Goal: Communication & Community: Answer question/provide support

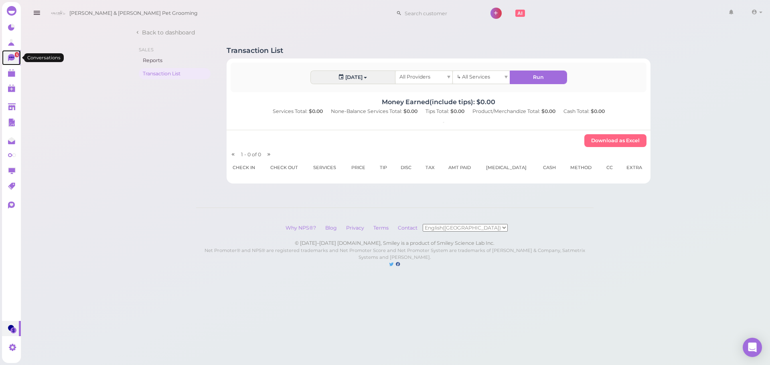
click at [18, 55] on span "5" at bounding box center [17, 54] width 4 height 5
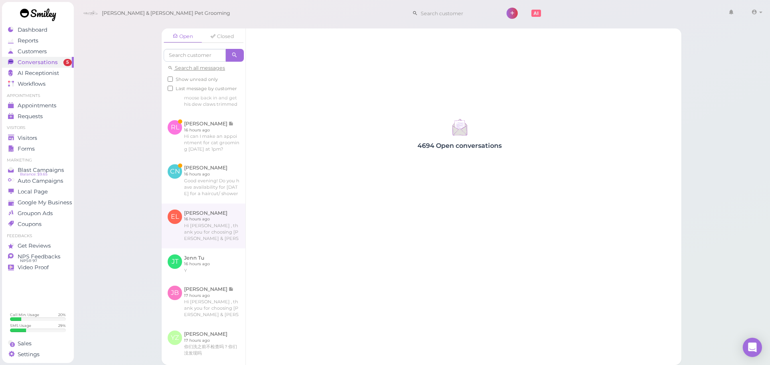
scroll to position [120, 0]
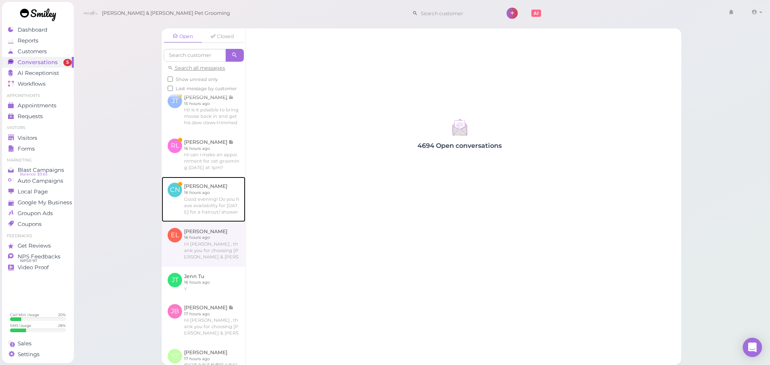
click at [211, 222] on link at bounding box center [204, 199] width 84 height 45
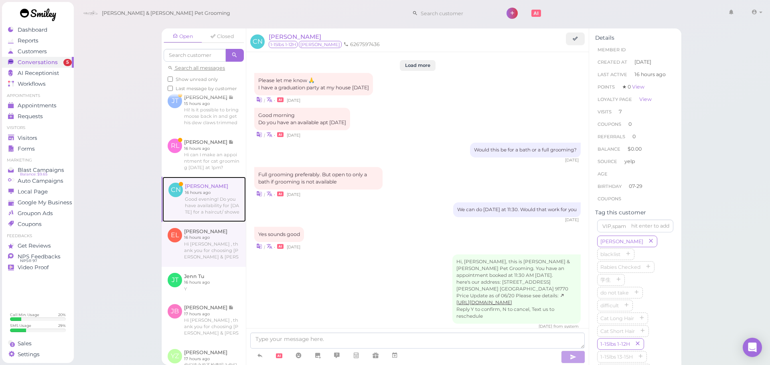
scroll to position [1216, 0]
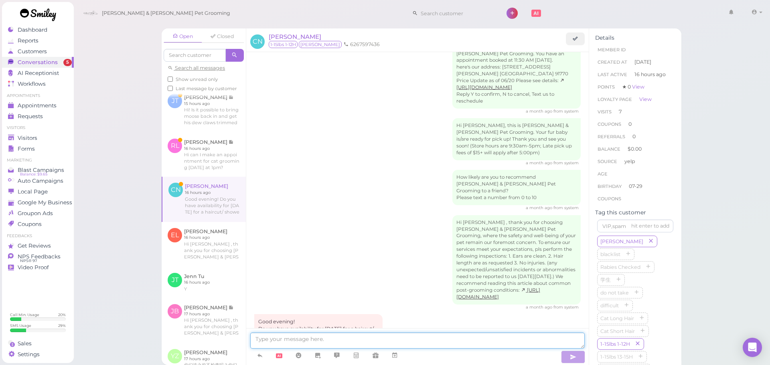
click at [391, 342] on textarea at bounding box center [417, 341] width 334 height 16
click at [324, 337] on textarea at bounding box center [417, 341] width 334 height 16
click at [342, 343] on textarea at bounding box center [417, 341] width 334 height 16
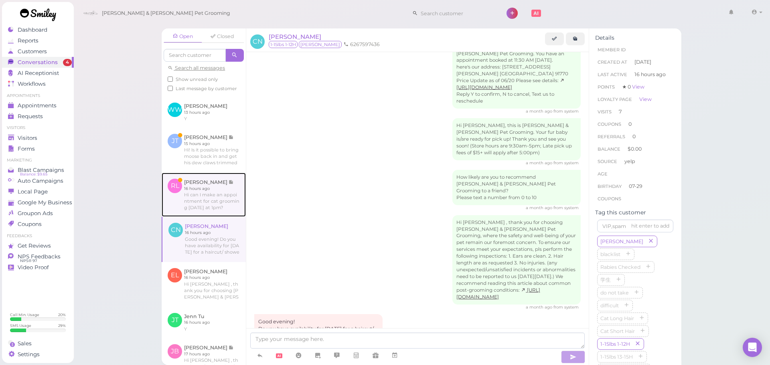
click at [224, 217] on link at bounding box center [204, 195] width 84 height 44
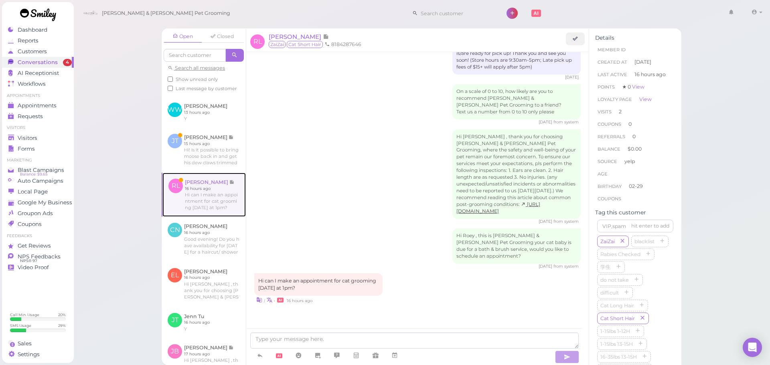
scroll to position [639, 0]
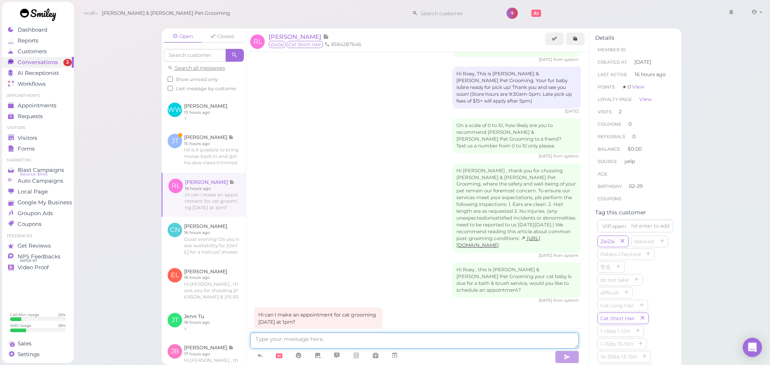
click at [368, 338] on textarea at bounding box center [414, 341] width 328 height 16
click at [351, 336] on textarea at bounding box center [414, 341] width 328 height 16
type textarea "Hello, we don't have anything available for [DATE] unfortunately. Would you lik…"
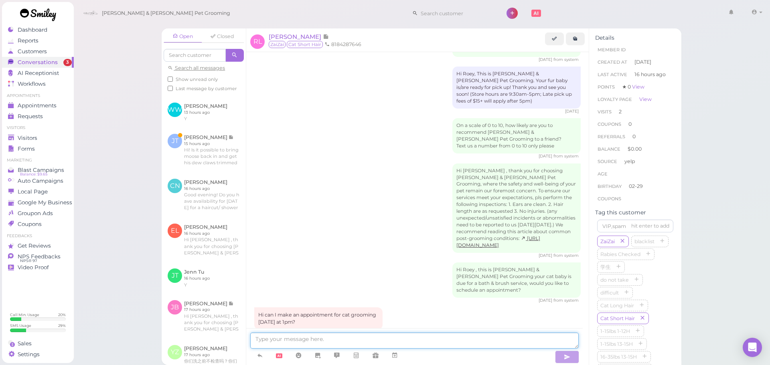
scroll to position [671, 0]
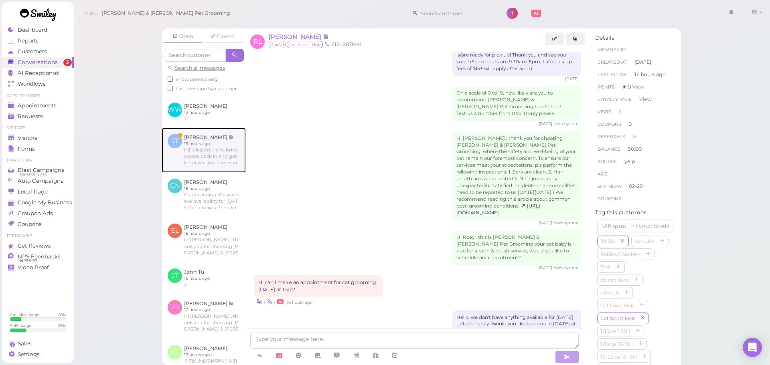
click at [220, 173] on link at bounding box center [204, 150] width 84 height 45
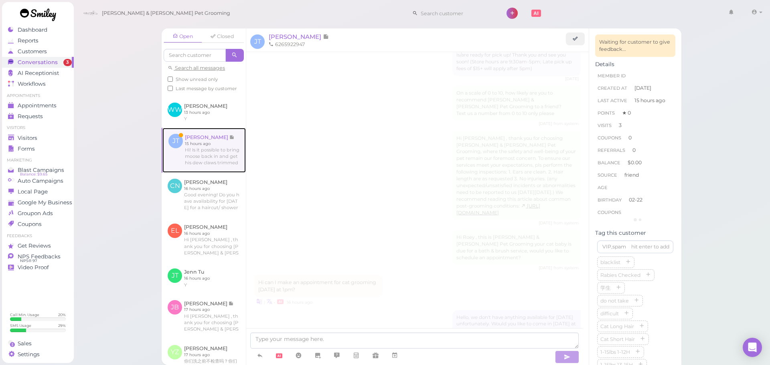
scroll to position [1344, 0]
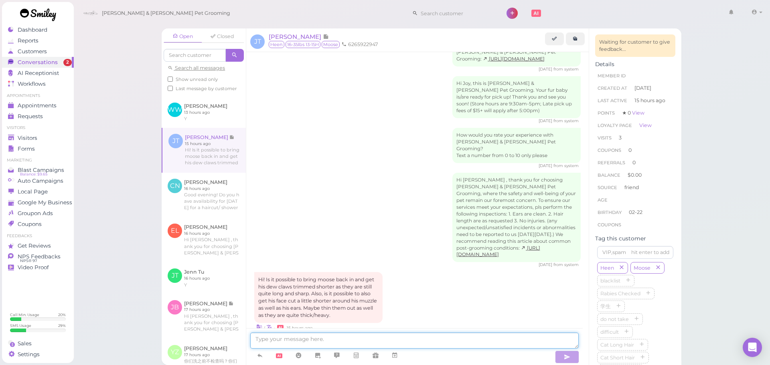
click at [331, 343] on textarea at bounding box center [414, 341] width 328 height 16
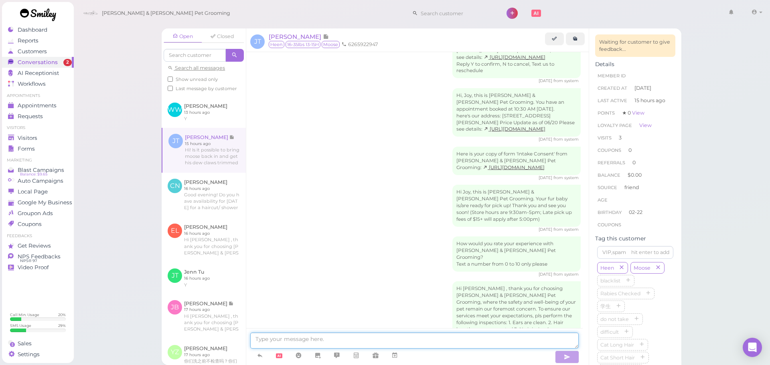
scroll to position [1344, 0]
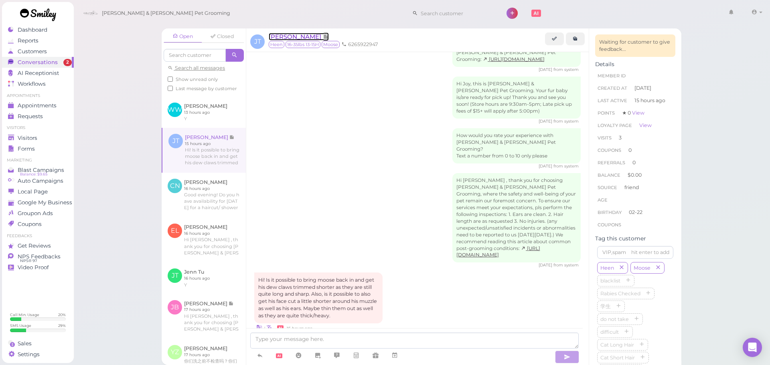
click at [288, 35] on span "[PERSON_NAME]" at bounding box center [296, 37] width 54 height 8
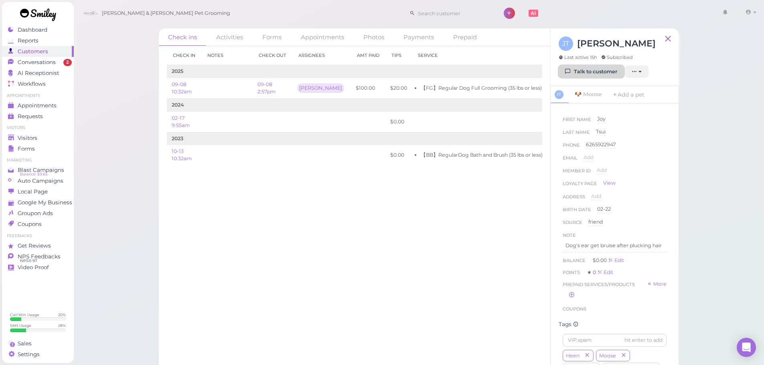
click at [573, 73] on link "Talk to customer" at bounding box center [591, 71] width 65 height 13
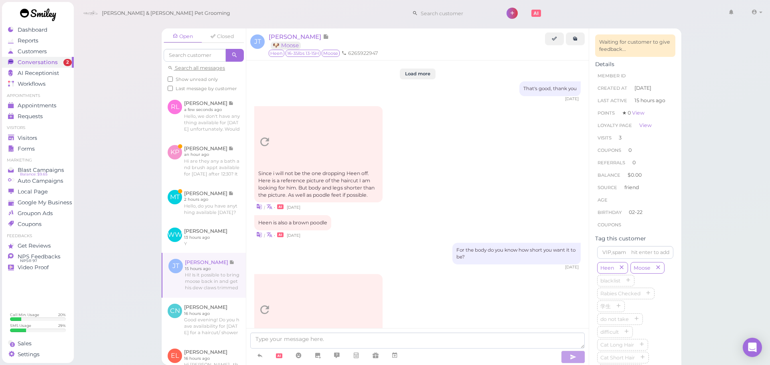
scroll to position [1344, 0]
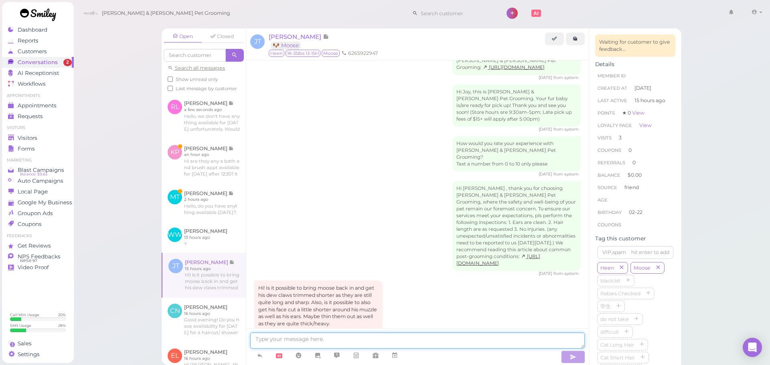
click at [437, 345] on textarea at bounding box center [417, 341] width 334 height 16
type textarea "Yes, you can bring him in and we can trim him for you"
click at [227, 222] on link at bounding box center [204, 203] width 84 height 38
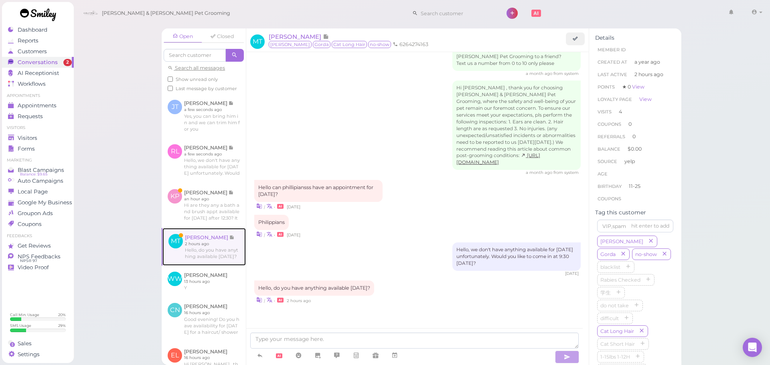
scroll to position [1089, 0]
click at [310, 343] on textarea at bounding box center [414, 341] width 328 height 16
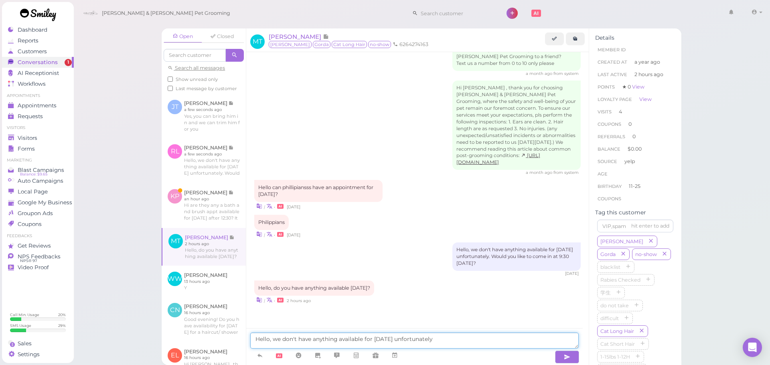
type textarea "Hello, we don't have anything available for [DATE] unfortunately"
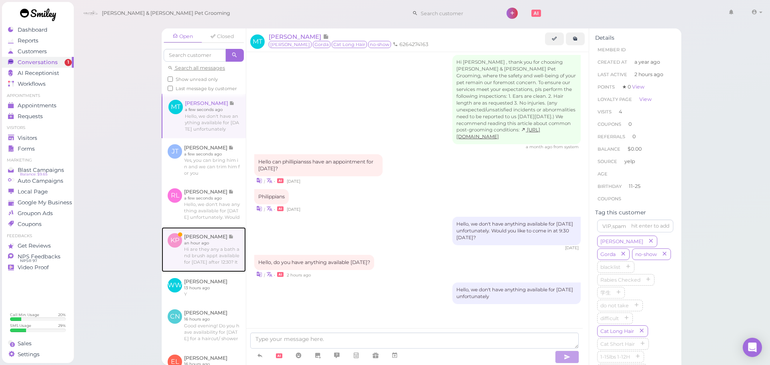
click at [218, 268] on link at bounding box center [204, 249] width 84 height 45
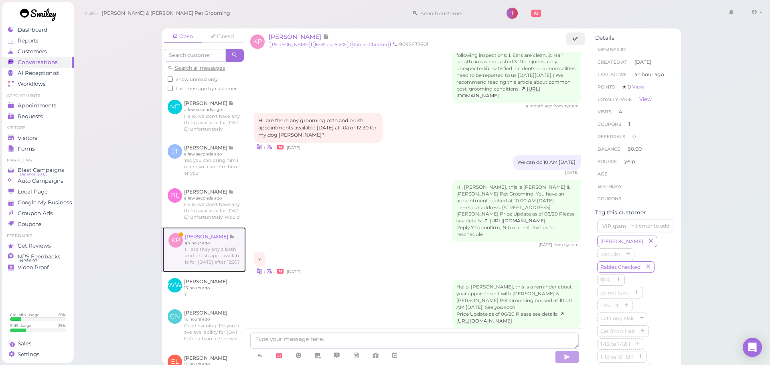
scroll to position [1310, 0]
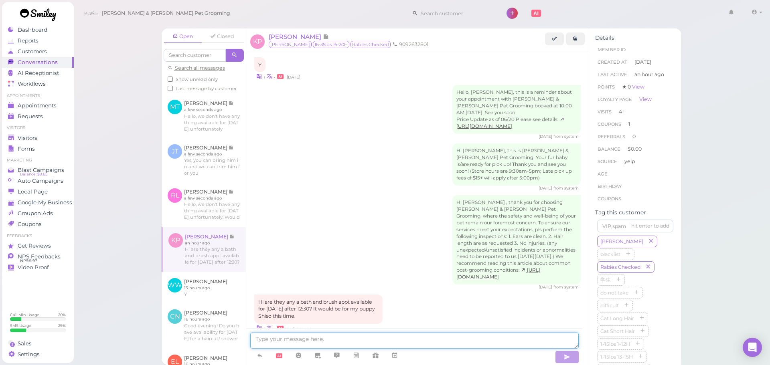
click at [290, 344] on textarea at bounding box center [414, 341] width 328 height 16
type textarea "Yes, we can do 12:30!"
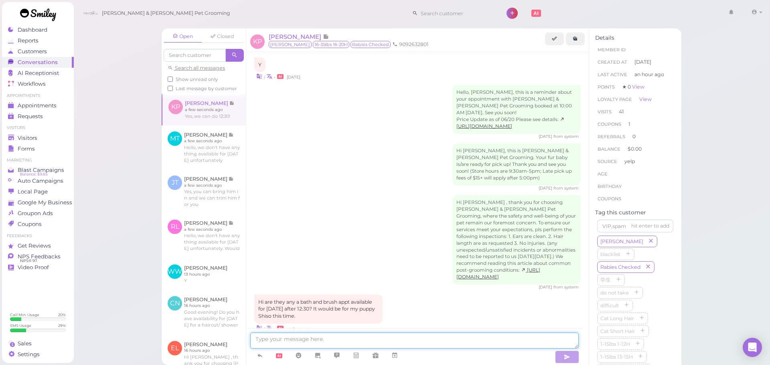
scroll to position [1328, 0]
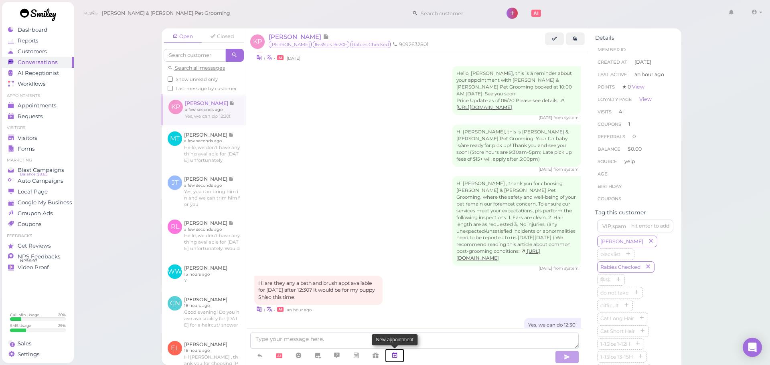
click at [397, 355] on icon at bounding box center [394, 356] width 6 height 8
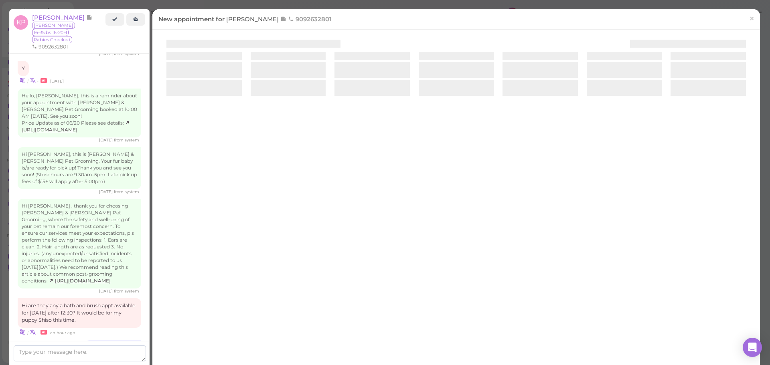
scroll to position [1404, 0]
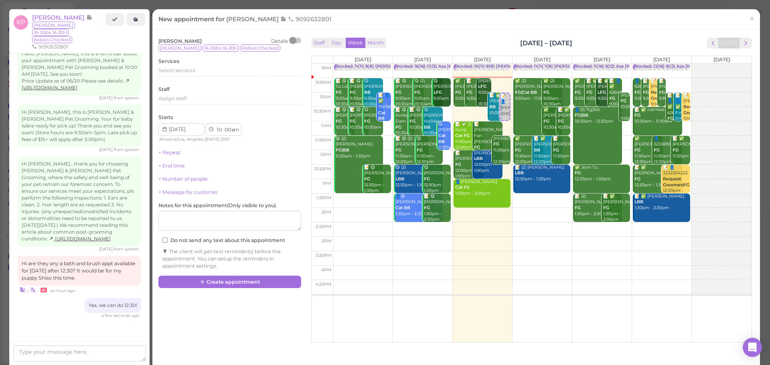
click at [611, 233] on td at bounding box center [542, 230] width 419 height 14
type input "[DATE]"
select select "2"
select select "45"
select select "pm"
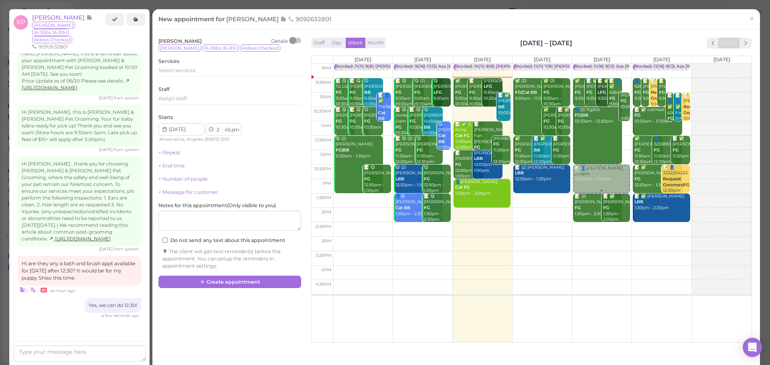
drag, startPoint x: 611, startPoint y: 233, endPoint x: 591, endPoint y: 183, distance: 54.0
click at [588, 64] on div "📝 👤[PERSON_NAME] 2:45pm Blocked: 11(16) 9(12) Asa [PERSON_NAME] [PERSON_NAME] •…" at bounding box center [601, 64] width 59 height 0
select select "12"
select select "30"
click at [180, 74] on div "Select services" at bounding box center [229, 70] width 143 height 7
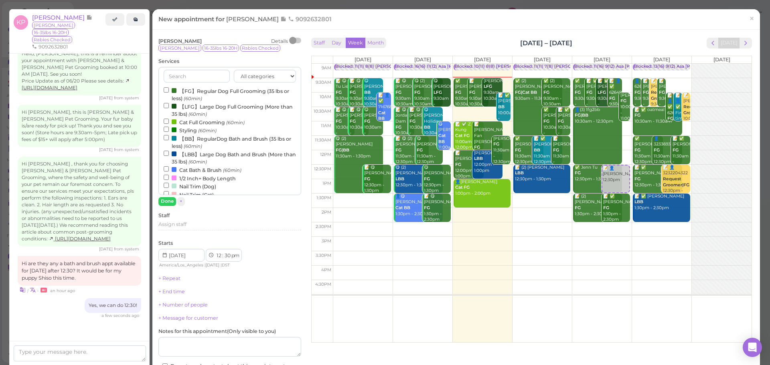
click at [185, 139] on label "【BB】RegularDog Bath and Brush (35 lbs or less) (60min)" at bounding box center [230, 142] width 132 height 16
click at [169, 139] on input "【BB】RegularDog Bath and Brush (35 lbs or less) (60min)" at bounding box center [166, 137] width 5 height 5
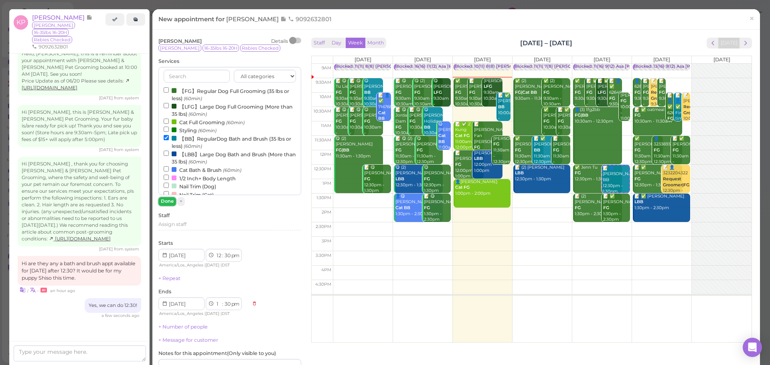
click at [170, 201] on button "Done" at bounding box center [167, 201] width 18 height 8
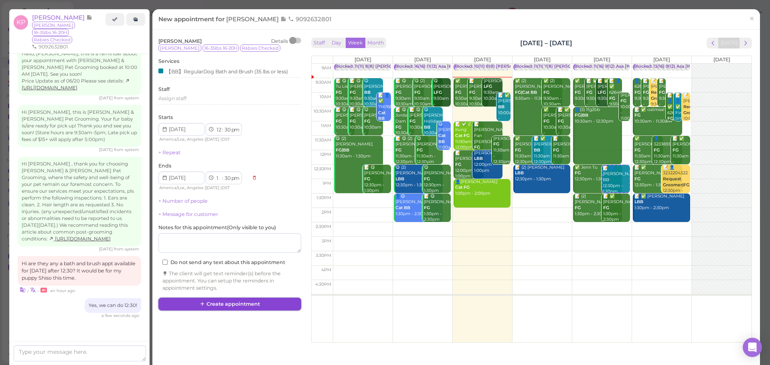
click at [221, 307] on button "Create appointment" at bounding box center [229, 304] width 143 height 13
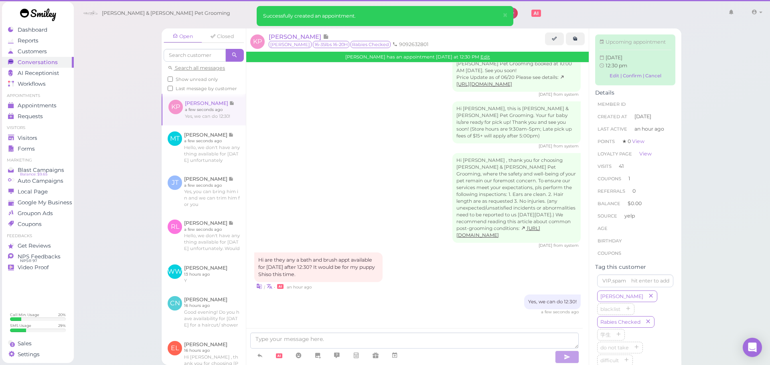
scroll to position [1328, 0]
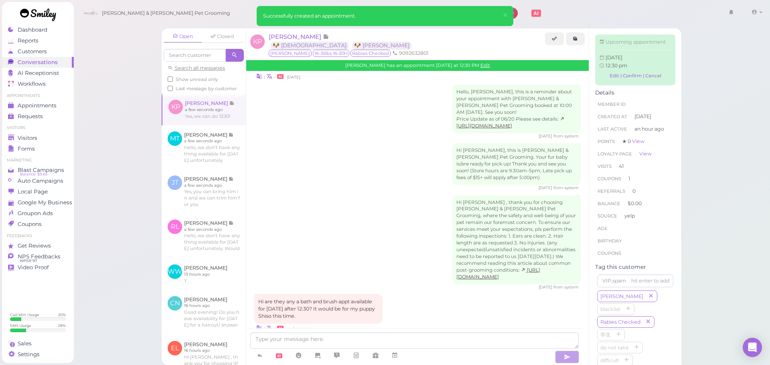
scroll to position [1417, 0]
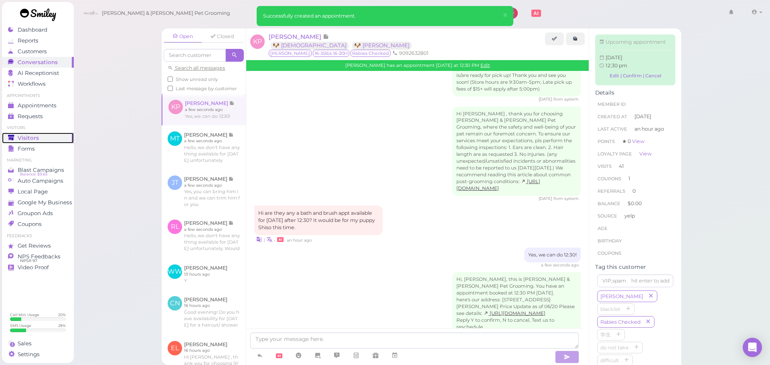
click at [38, 140] on div "Visitors" at bounding box center [37, 138] width 58 height 7
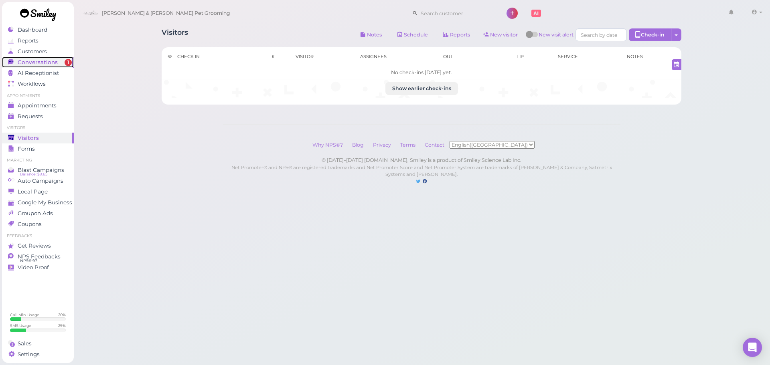
click at [51, 63] on span "Conversations" at bounding box center [38, 62] width 40 height 7
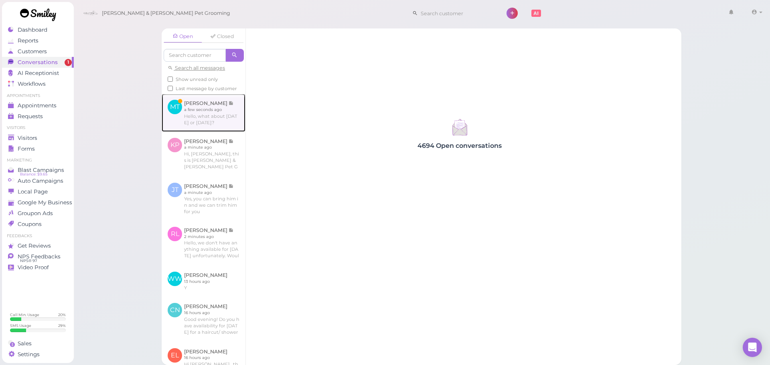
click at [201, 121] on link at bounding box center [204, 113] width 84 height 38
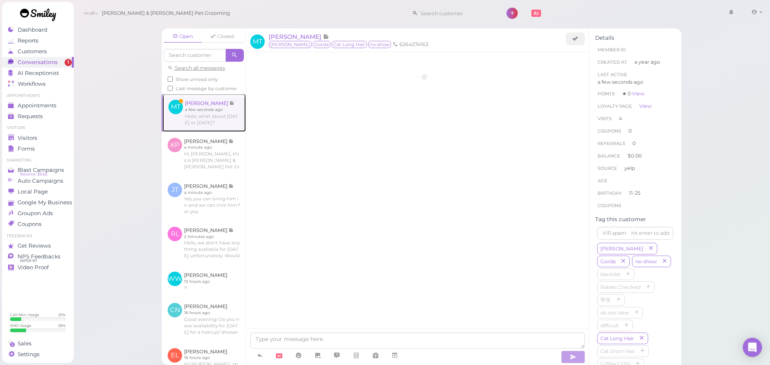
scroll to position [1089, 0]
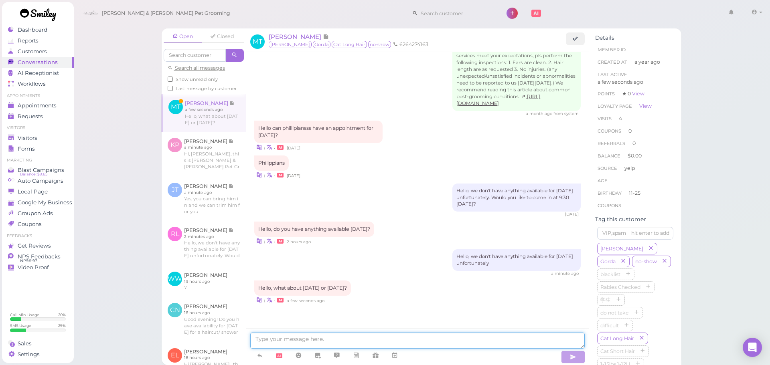
click at [427, 340] on textarea at bounding box center [417, 341] width 334 height 16
type textarea "We can do [DATE] at 11:30, does that work for you?"
click at [15, 132] on ul "Visitors Visitors Forms" at bounding box center [38, 139] width 72 height 29
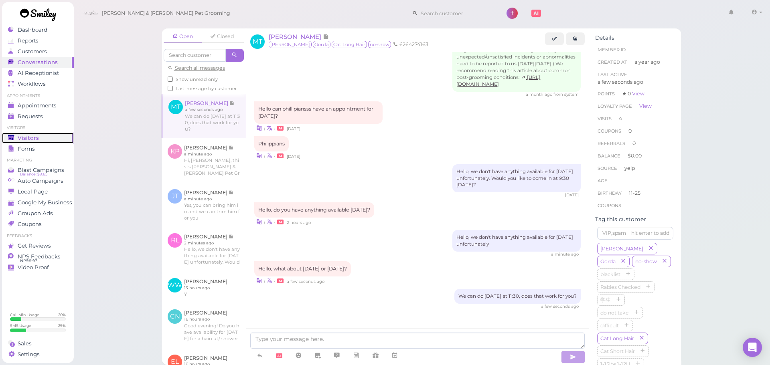
click at [22, 140] on span "Visitors" at bounding box center [28, 138] width 21 height 7
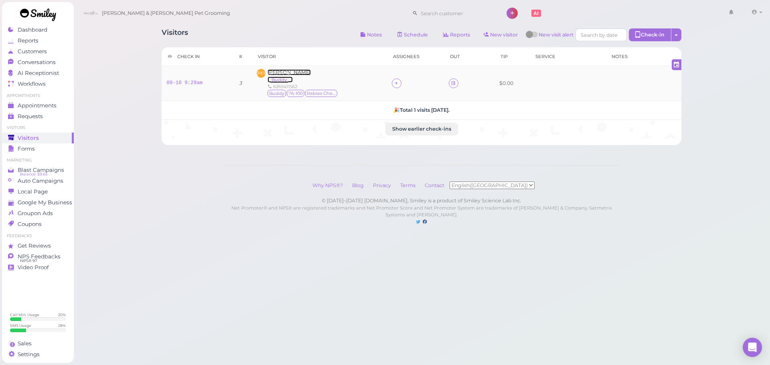
click at [289, 70] on span "[PERSON_NAME]" at bounding box center [288, 72] width 43 height 6
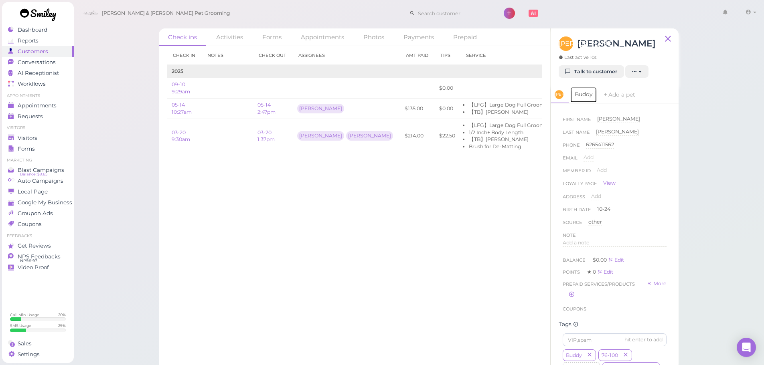
click at [581, 98] on link "Buddy" at bounding box center [583, 94] width 27 height 17
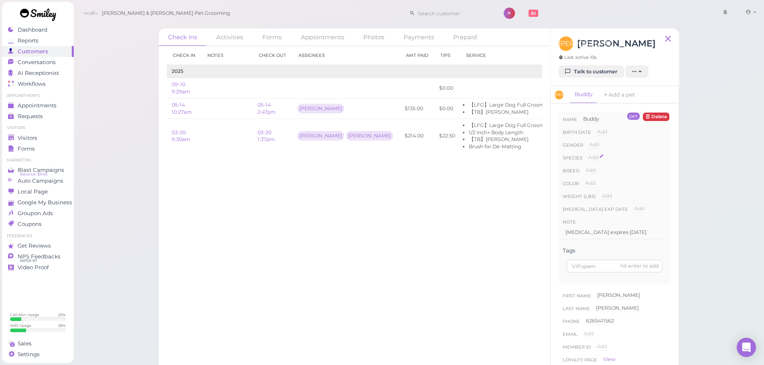
click at [591, 157] on span "Add" at bounding box center [593, 157] width 10 height 6
click at [603, 163] on select "Dog Cat Bird Other" at bounding box center [627, 160] width 78 height 12
select select "Dog"
click at [588, 154] on select "Dog Cat Bird Other" at bounding box center [627, 160] width 78 height 12
click at [600, 174] on button "Done" at bounding box center [598, 172] width 18 height 8
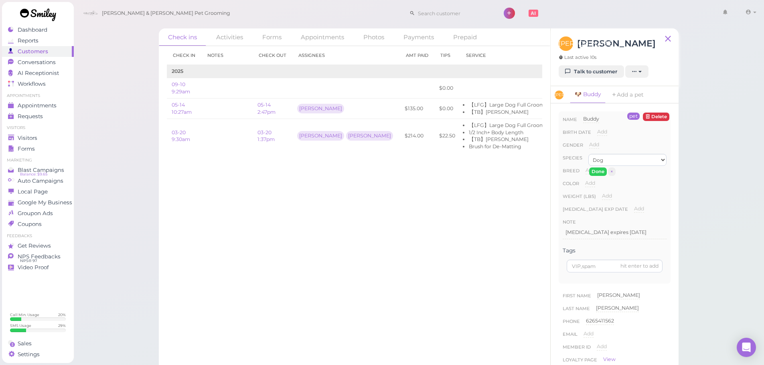
click at [372, 226] on div "Check in Notes Check out Assignees Amt Paid Tips Service 2025 09-10 9:29am $0.0…" at bounding box center [354, 205] width 391 height 319
click at [61, 140] on div "Visitors" at bounding box center [37, 138] width 58 height 7
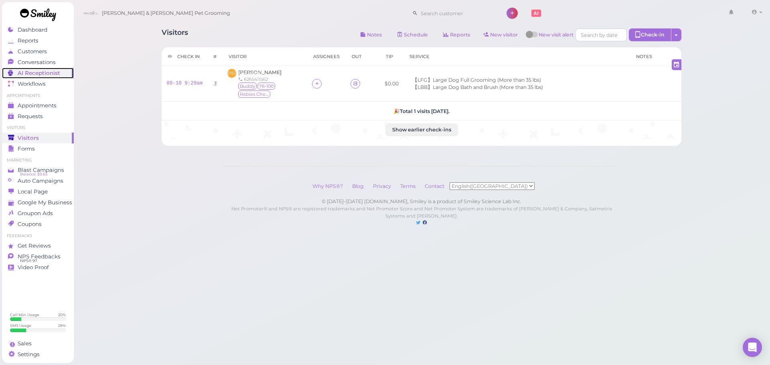
click at [53, 68] on link "AI Receptionist" at bounding box center [38, 73] width 72 height 11
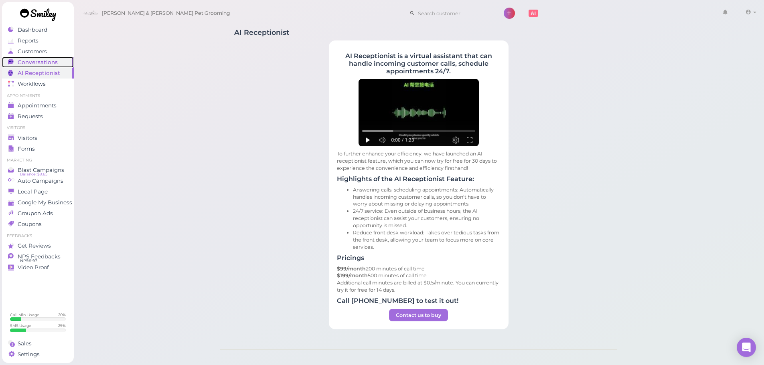
click at [47, 62] on span "Conversations" at bounding box center [38, 62] width 40 height 7
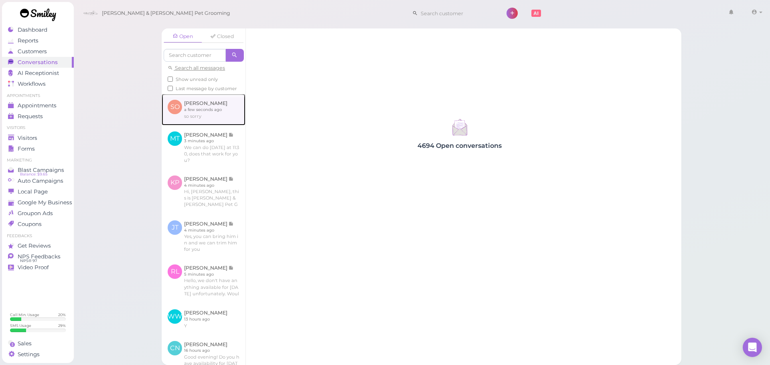
click at [223, 124] on link at bounding box center [204, 109] width 84 height 31
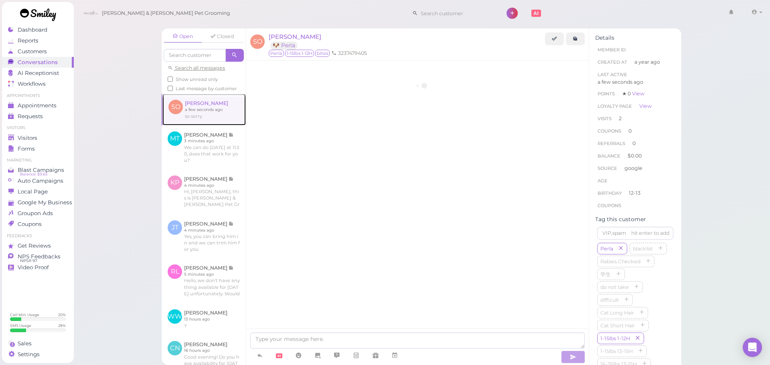
scroll to position [926, 0]
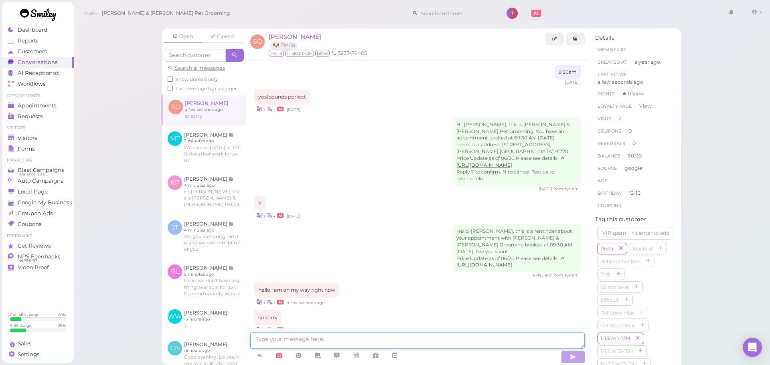
click at [372, 344] on textarea at bounding box center [417, 341] width 334 height 16
type textarea "No problem, what time will you arrive?"
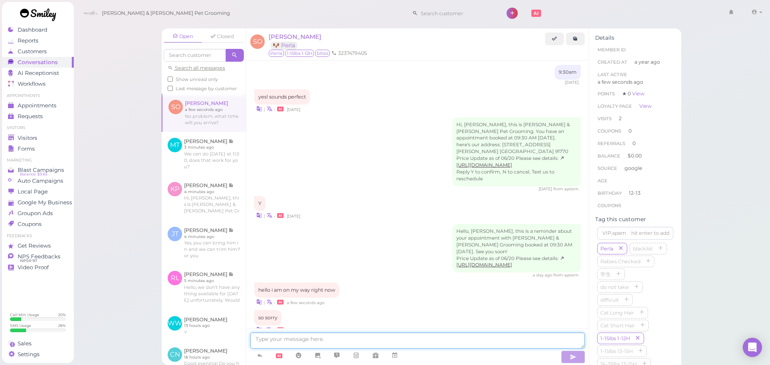
scroll to position [945, 0]
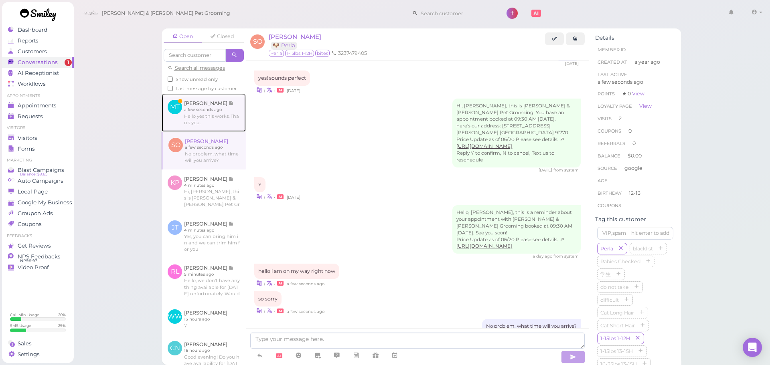
click at [211, 123] on link at bounding box center [204, 113] width 84 height 38
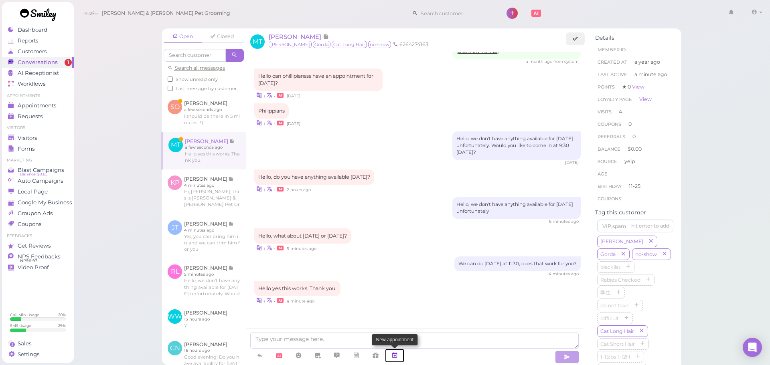
click at [395, 358] on icon at bounding box center [394, 356] width 6 height 8
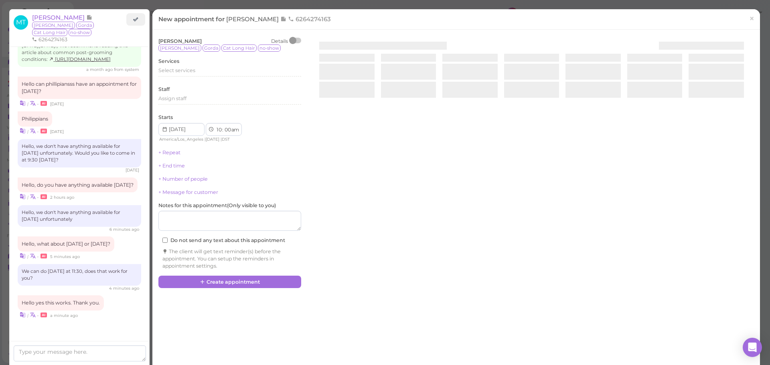
scroll to position [1074, 0]
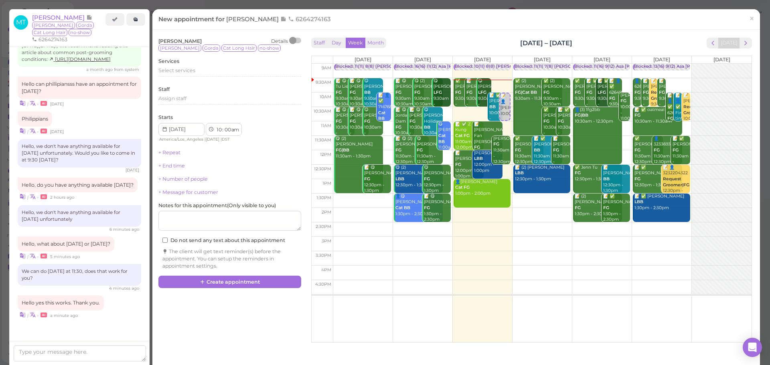
click at [620, 138] on td at bounding box center [542, 143] width 419 height 14
type input "[DATE]"
select select "11"
select select "30"
click at [193, 71] on span "Select services" at bounding box center [176, 70] width 37 height 6
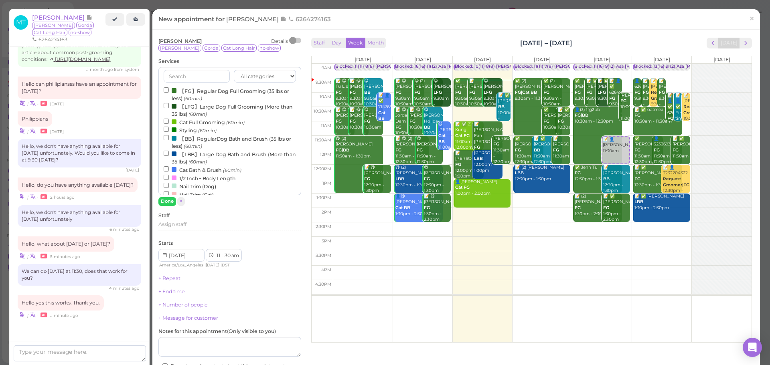
click at [183, 140] on label "【BB】RegularDog Bath and Brush (35 lbs or less) (60min)" at bounding box center [230, 142] width 132 height 16
click at [169, 140] on input "【BB】RegularDog Bath and Brush (35 lbs or less) (60min)" at bounding box center [166, 137] width 5 height 5
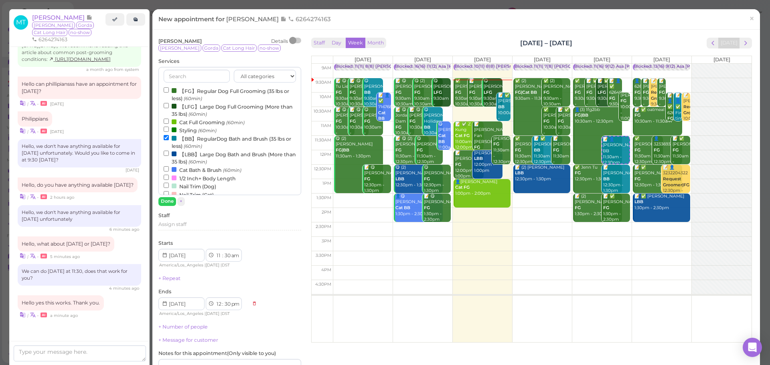
click at [187, 143] on label "【BB】RegularDog Bath and Brush (35 lbs or less) (60min)" at bounding box center [230, 142] width 132 height 16
click at [169, 140] on input "【BB】RegularDog Bath and Brush (35 lbs or less) (60min)" at bounding box center [166, 137] width 5 height 5
click at [180, 170] on label "Cat Bath & Brush (60min)" at bounding box center [203, 170] width 78 height 8
click at [169, 170] on input "Cat Bath & Brush (60min)" at bounding box center [166, 168] width 5 height 5
click at [167, 202] on button "Done" at bounding box center [167, 201] width 18 height 8
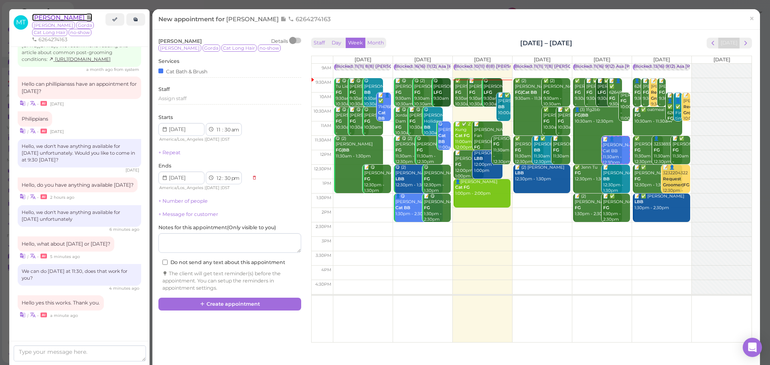
click at [72, 17] on span "[PERSON_NAME]" at bounding box center [59, 18] width 54 height 8
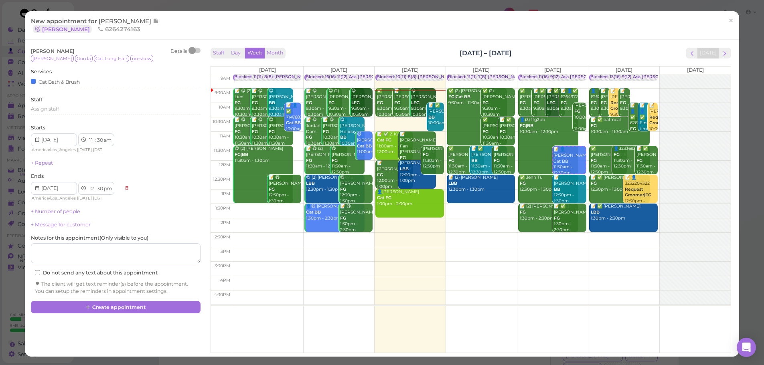
click at [114, 22] on span "[PERSON_NAME]" at bounding box center [126, 21] width 54 height 8
click at [723, 18] on link "×" at bounding box center [730, 21] width 15 height 19
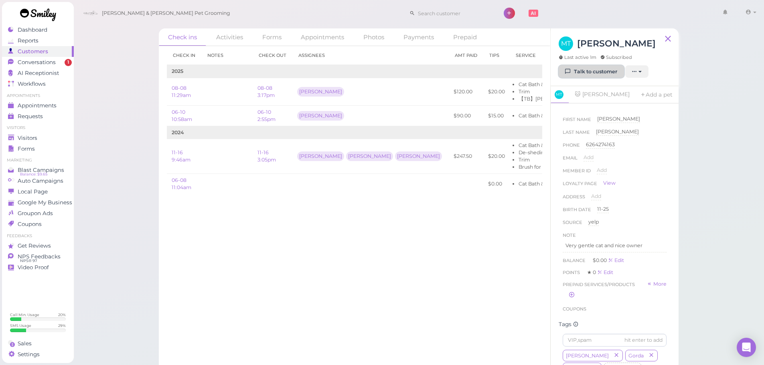
click at [592, 71] on link "Talk to customer" at bounding box center [591, 71] width 65 height 13
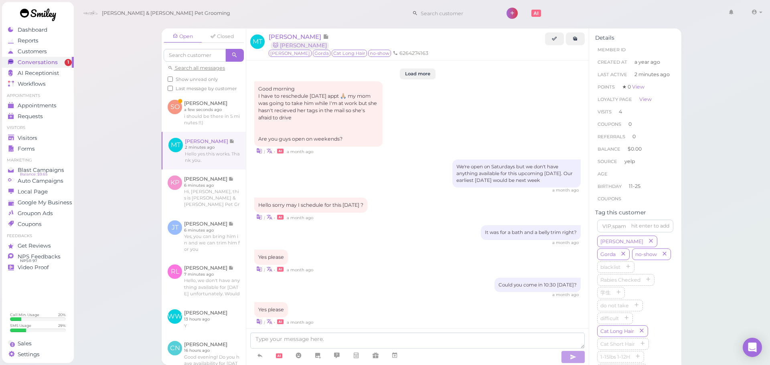
scroll to position [997, 0]
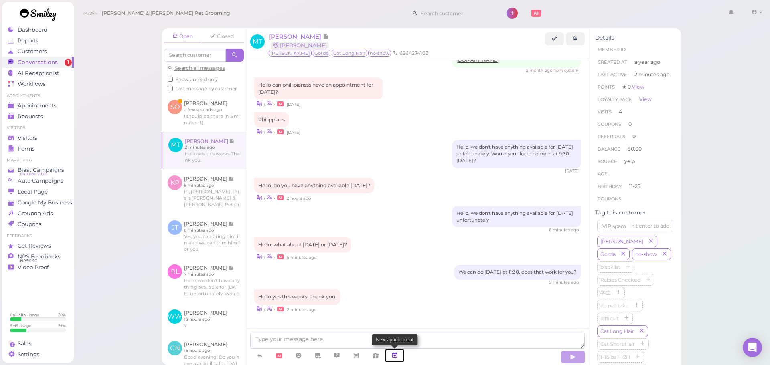
click at [394, 359] on icon at bounding box center [394, 356] width 6 height 8
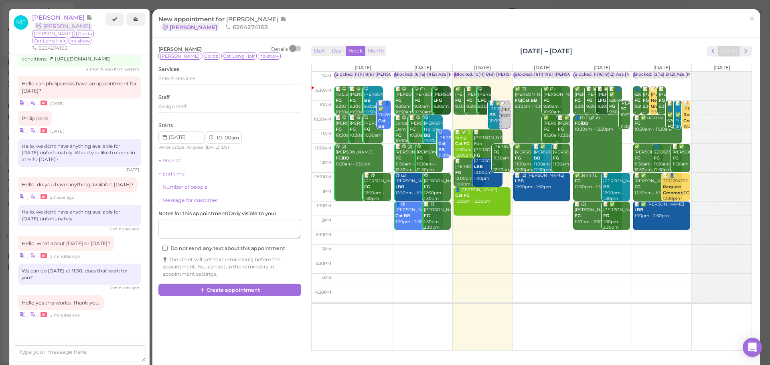
click at [620, 148] on td at bounding box center [542, 151] width 419 height 14
type input "[DATE]"
select select "11"
select select "30"
click at [186, 84] on div "Select services" at bounding box center [229, 80] width 143 height 10
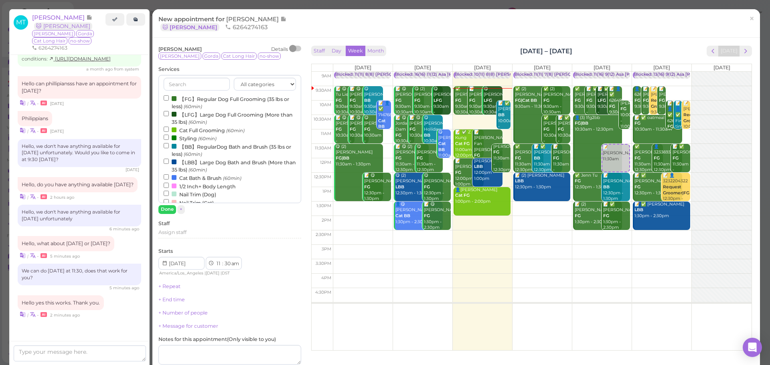
click at [199, 179] on label "Cat Bath & Brush (60min)" at bounding box center [203, 178] width 78 height 8
click at [169, 179] on input "Cat Bath & Brush (60min)" at bounding box center [166, 176] width 5 height 5
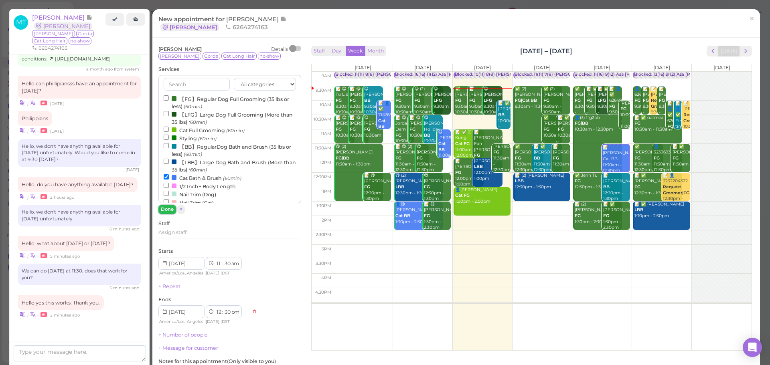
click at [167, 209] on button "Done" at bounding box center [167, 209] width 18 height 8
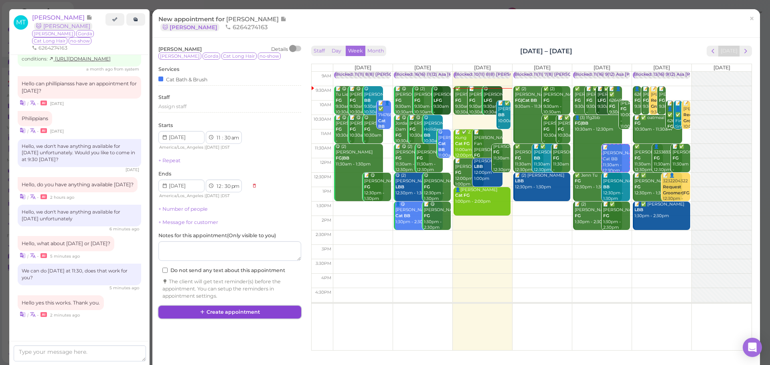
click at [228, 315] on button "Create appointment" at bounding box center [229, 312] width 143 height 13
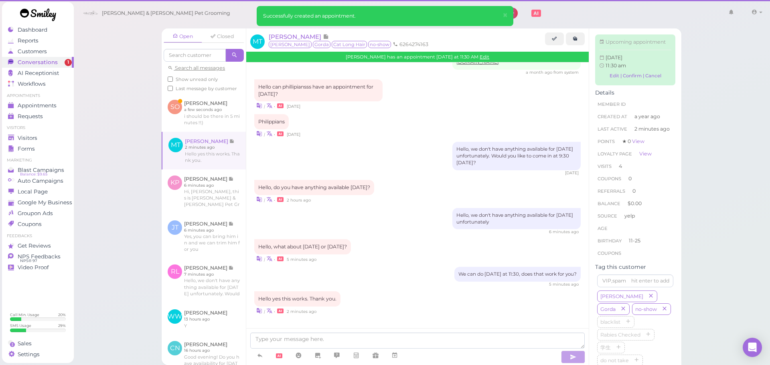
scroll to position [997, 0]
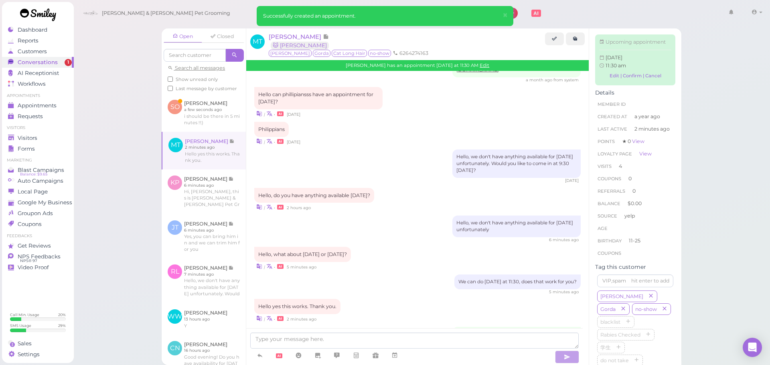
scroll to position [1080, 0]
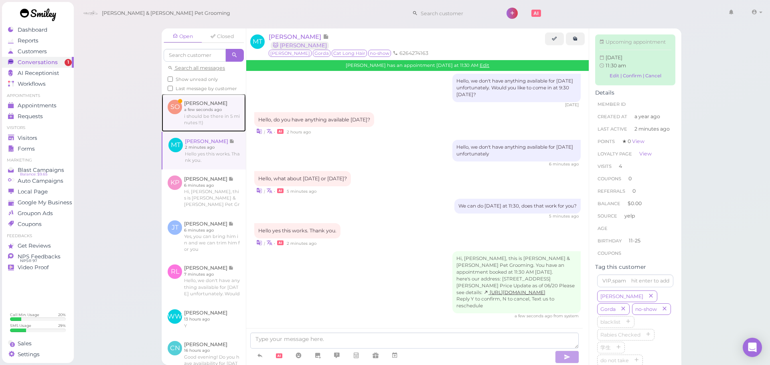
click at [192, 123] on link at bounding box center [204, 113] width 84 height 38
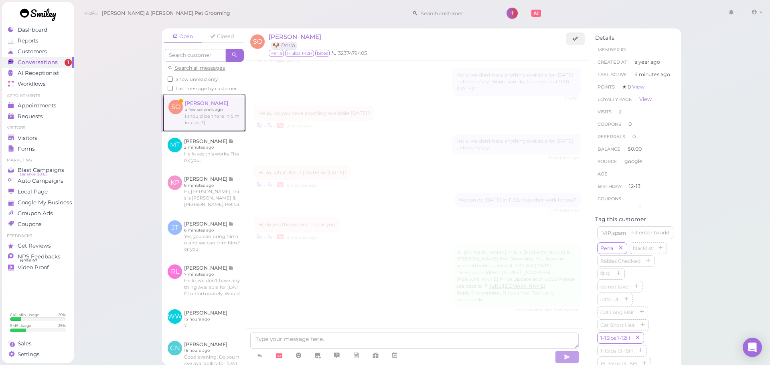
scroll to position [872, 0]
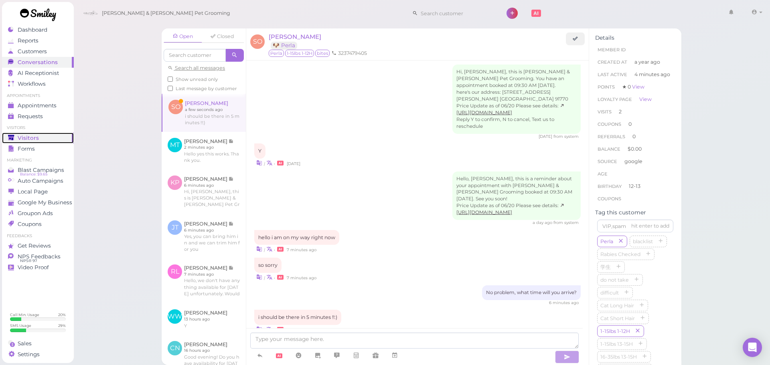
click at [54, 136] on div "Visitors" at bounding box center [37, 138] width 58 height 7
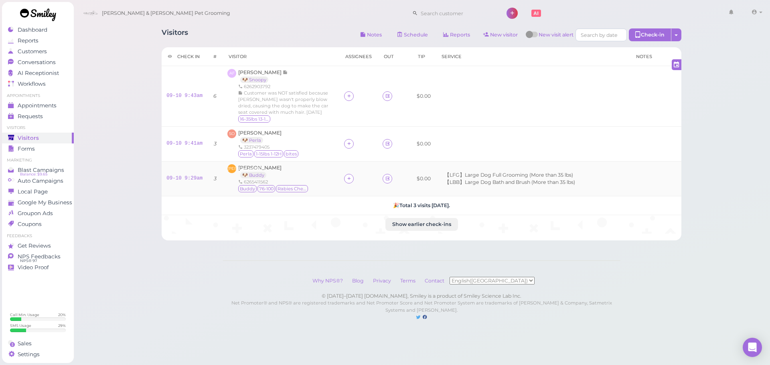
click at [343, 184] on td at bounding box center [358, 178] width 38 height 35
click at [346, 182] on icon at bounding box center [348, 179] width 5 height 6
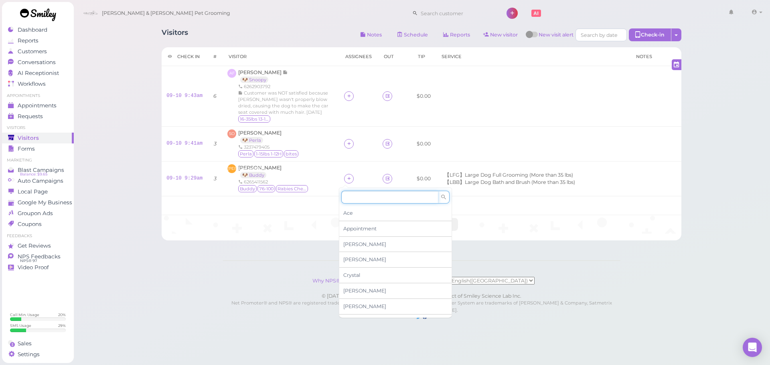
click at [347, 194] on input at bounding box center [389, 197] width 97 height 13
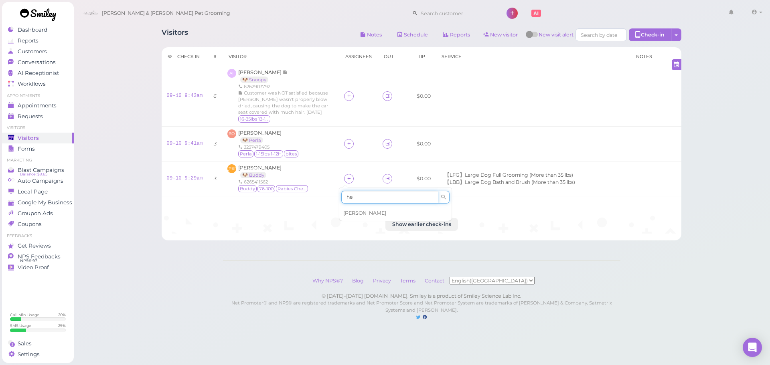
type input "he"
click at [348, 211] on span "[PERSON_NAME]" at bounding box center [364, 213] width 43 height 6
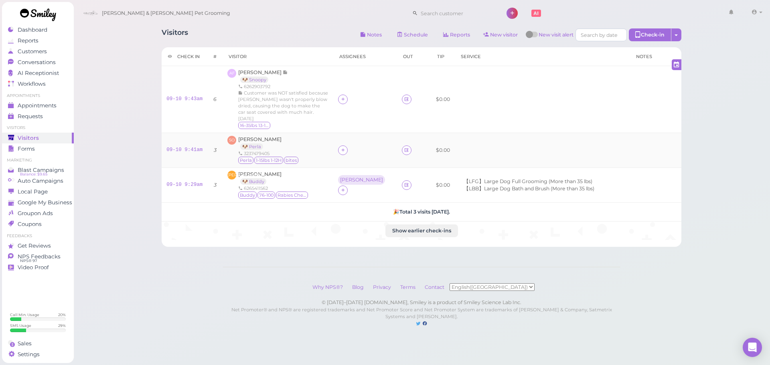
click at [310, 153] on div "SO [PERSON_NAME] 🐶 Perla 3237479405 [GEOGRAPHIC_DATA] 1-15lbs 1-12H bites" at bounding box center [277, 150] width 101 height 29
click at [333, 115] on td "AF [PERSON_NAME] 🐶 Snoopy 6262903792 Customer was NOT satisfied because [PERSON…" at bounding box center [278, 99] width 111 height 67
click at [59, 57] on link "Conversations 1" at bounding box center [38, 62] width 72 height 11
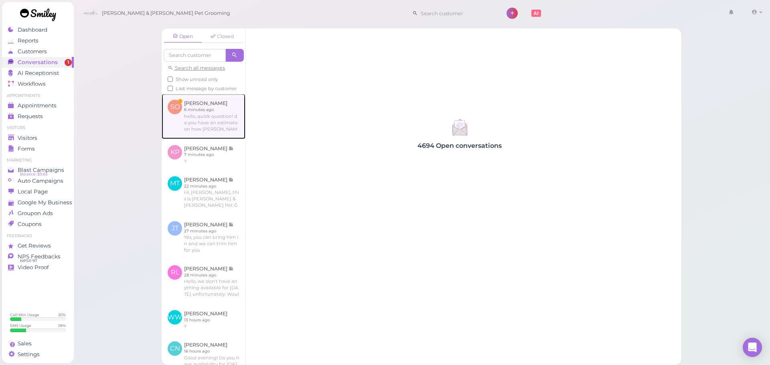
click at [214, 111] on link at bounding box center [204, 116] width 84 height 45
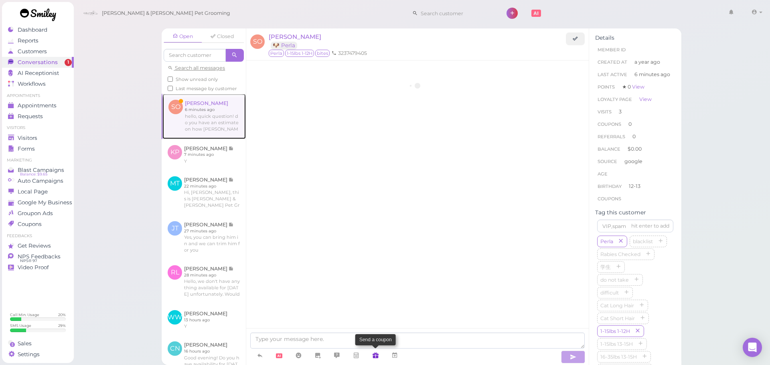
scroll to position [879, 0]
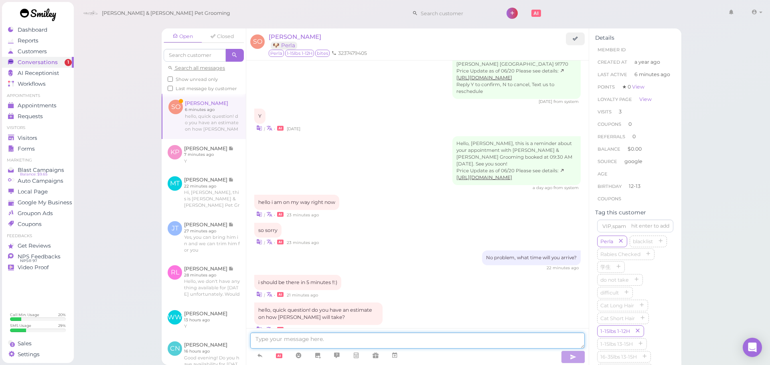
click at [375, 336] on textarea at bounding box center [417, 341] width 334 height 16
type textarea "3-4 ha"
type textarea "About 3-4 hours!"
click at [26, 135] on span "Visitors" at bounding box center [28, 138] width 21 height 7
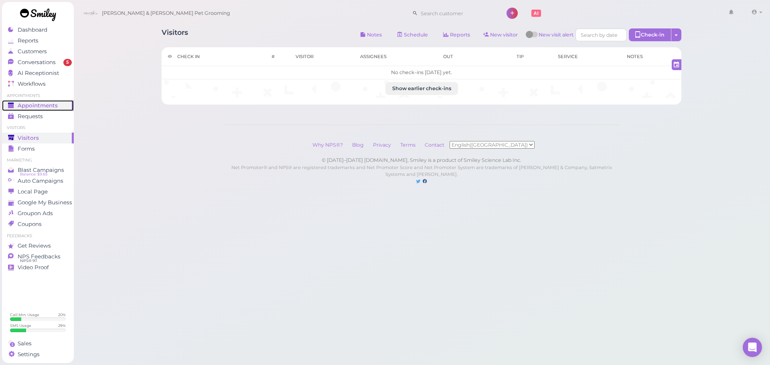
click at [27, 101] on link "Appointments" at bounding box center [38, 105] width 72 height 11
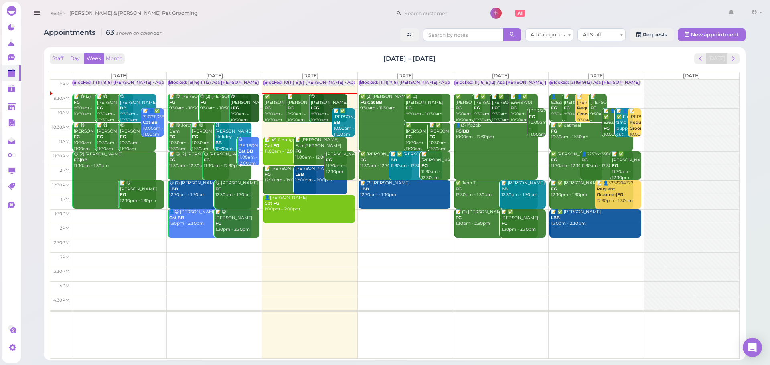
click at [346, 43] on div "Appointments 63 shown on calendar All Categories All Staff Requests New appoint…" at bounding box center [395, 191] width 722 height 338
click at [322, 105] on div "😋 Jacob Avila LFG 9:30am - 10:30am" at bounding box center [328, 108] width 36 height 29
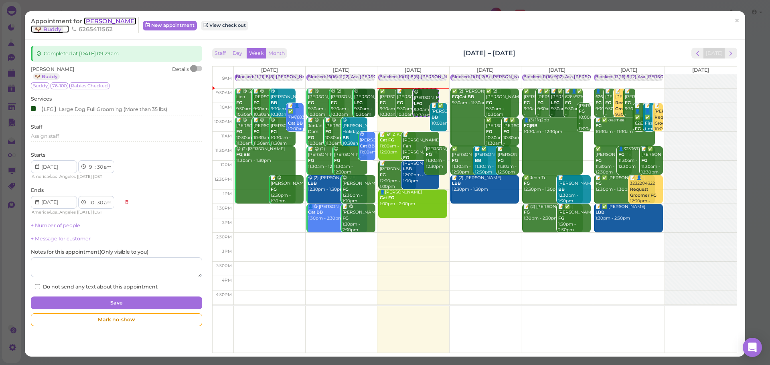
click at [88, 18] on span "[PERSON_NAME]" at bounding box center [110, 21] width 53 height 8
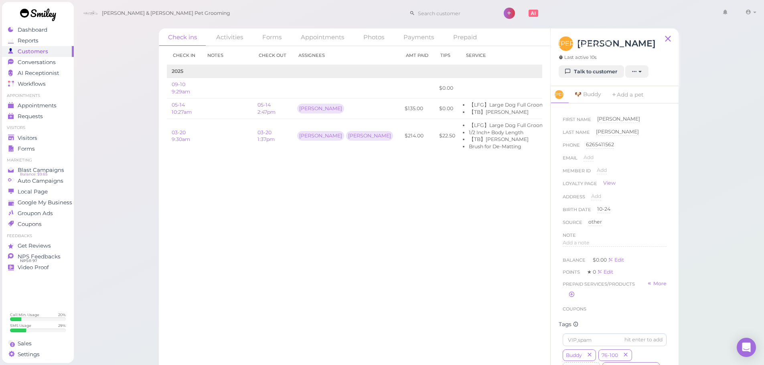
click at [348, 248] on div "Check in Notes Check out Assignees Amt Paid Tips Service 2025 09-10 9:29am $0.0…" at bounding box center [354, 205] width 391 height 319
click at [353, 251] on div "Check in Notes Check out Assignees Amt Paid Tips Service 2025 09-10 9:29am $0.0…" at bounding box center [354, 205] width 391 height 319
click at [350, 271] on div "Check in Notes Check out Assignees Amt Paid Tips Service 2025 09-10 9:29am $0.0…" at bounding box center [354, 205] width 391 height 319
click at [415, 12] on input at bounding box center [454, 13] width 78 height 13
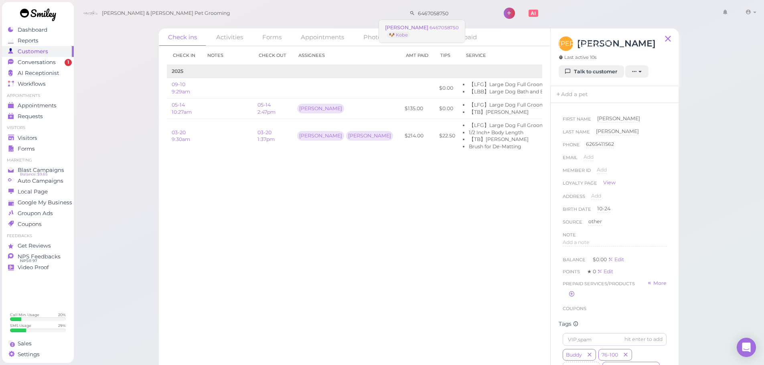
type input "6467058750"
click at [422, 31] on link "Kosin Li 6467058750 🐶 Kobe" at bounding box center [422, 31] width 86 height 22
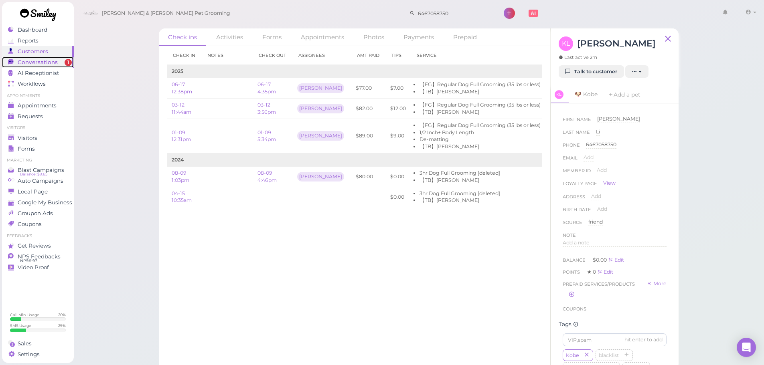
click at [24, 65] on span "Conversations" at bounding box center [38, 62] width 40 height 7
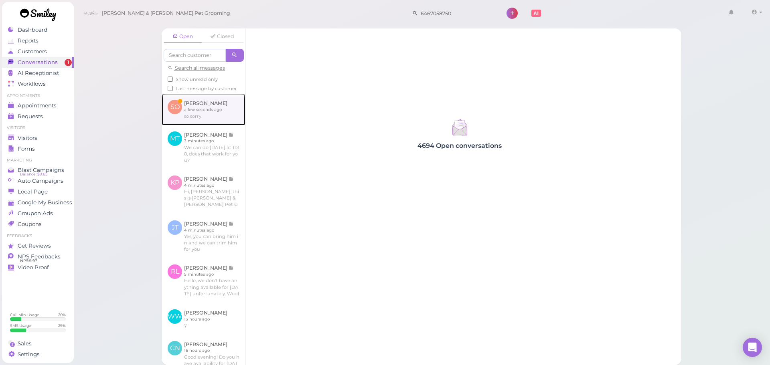
click at [182, 104] on link at bounding box center [204, 109] width 84 height 31
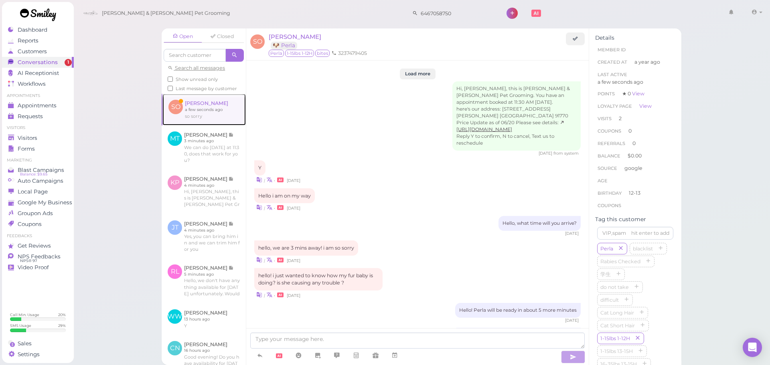
scroll to position [926, 0]
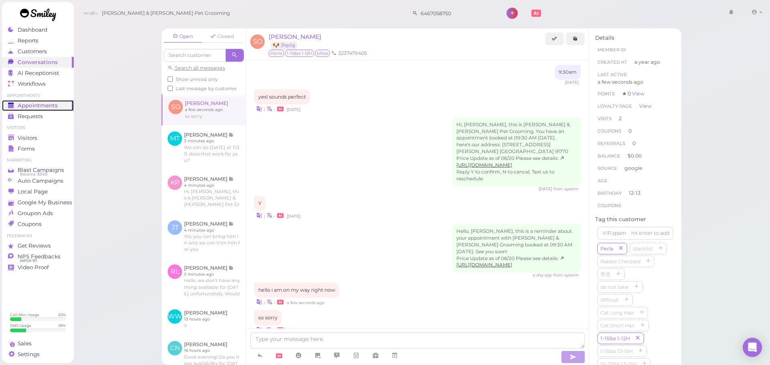
click at [34, 103] on span "Appointments" at bounding box center [38, 105] width 40 height 7
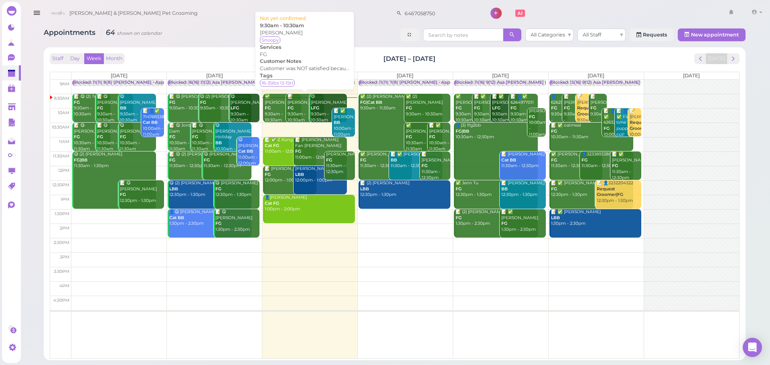
click at [306, 110] on div "📝 Annie Fong FG 9:30am - 10:30am" at bounding box center [305, 108] width 36 height 29
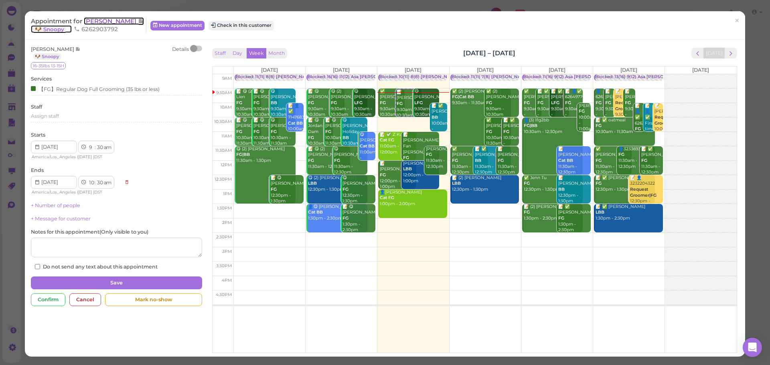
click at [105, 19] on span "[PERSON_NAME]" at bounding box center [111, 21] width 54 height 8
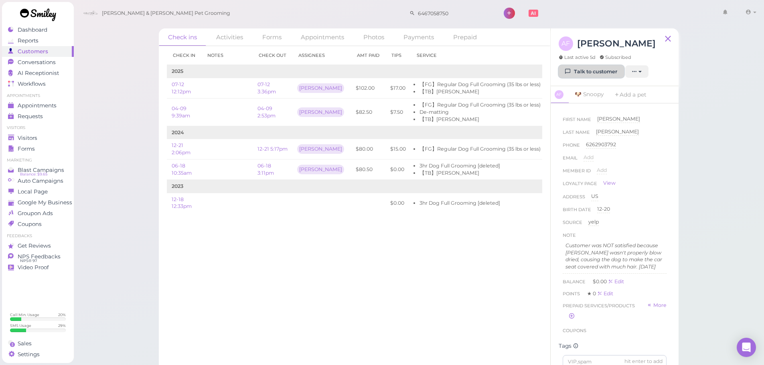
click at [573, 69] on link "Talk to customer" at bounding box center [591, 71] width 65 height 13
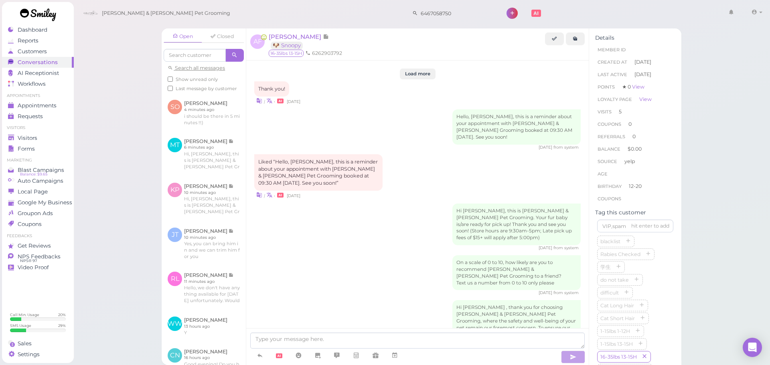
scroll to position [1129, 0]
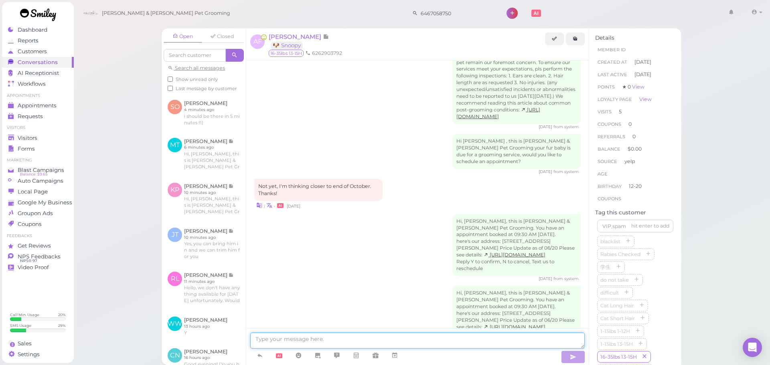
click at [302, 342] on textarea at bounding box center [417, 341] width 334 height 16
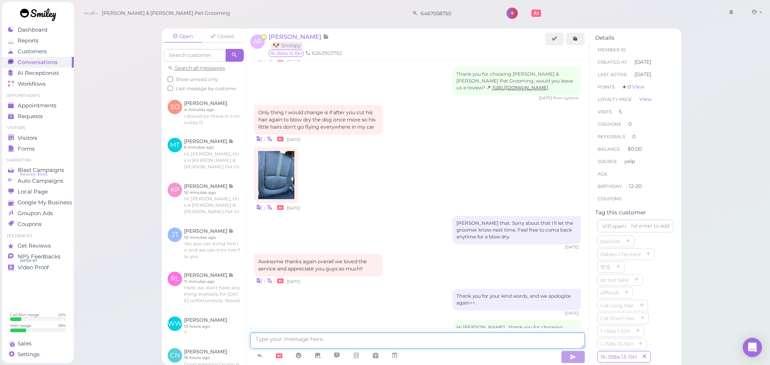
scroll to position [802, 0]
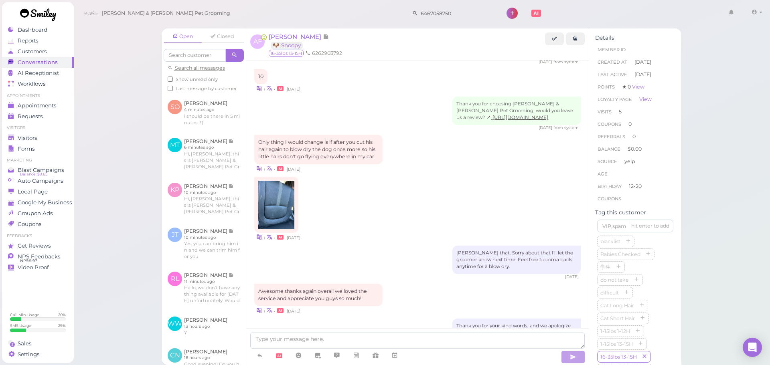
click at [404, 177] on div "| • 2 months ago" at bounding box center [417, 209] width 326 height 65
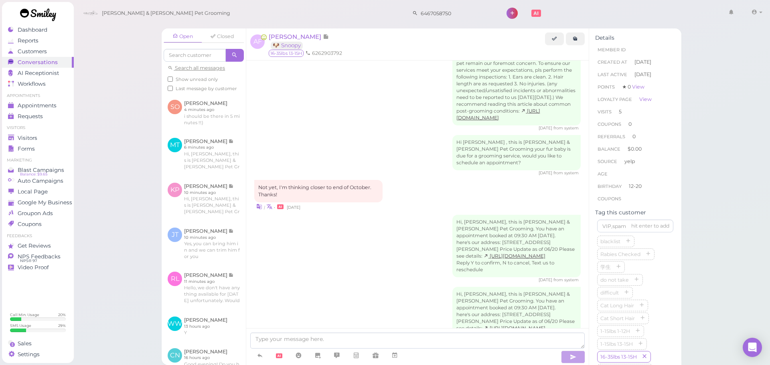
scroll to position [1117, 0]
click at [52, 101] on link "Appointments" at bounding box center [38, 105] width 72 height 11
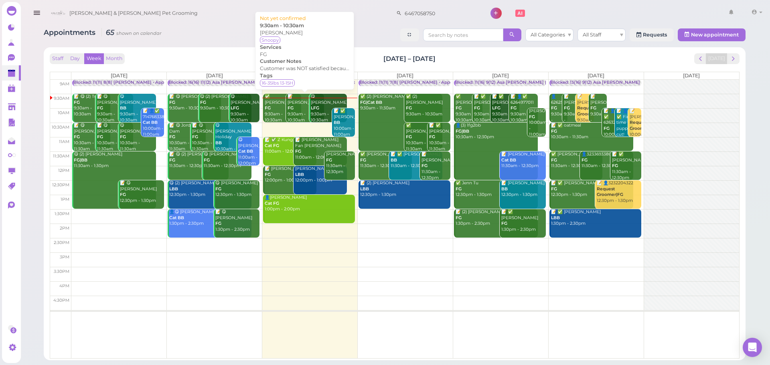
click at [300, 113] on div "📝 Annie Fong FG 9:30am - 10:30am" at bounding box center [305, 108] width 36 height 29
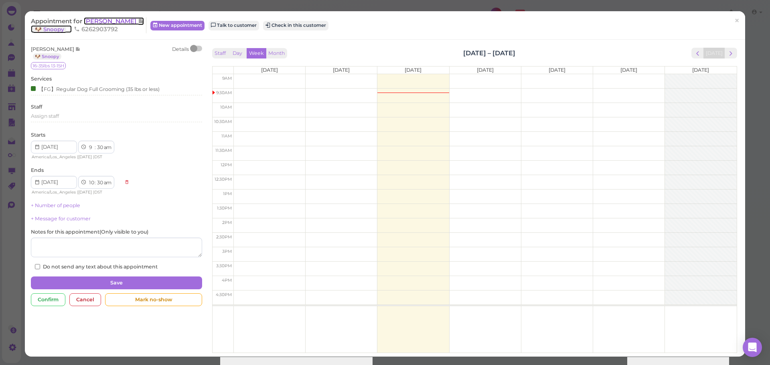
click at [105, 21] on span "[PERSON_NAME]" at bounding box center [111, 21] width 54 height 8
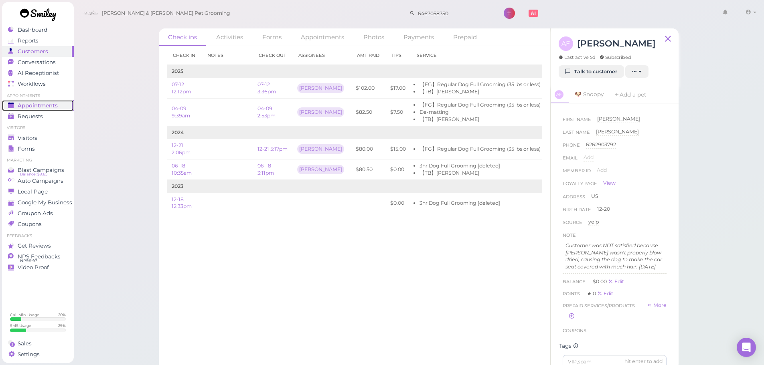
click at [37, 108] on span "Appointments" at bounding box center [38, 105] width 40 height 7
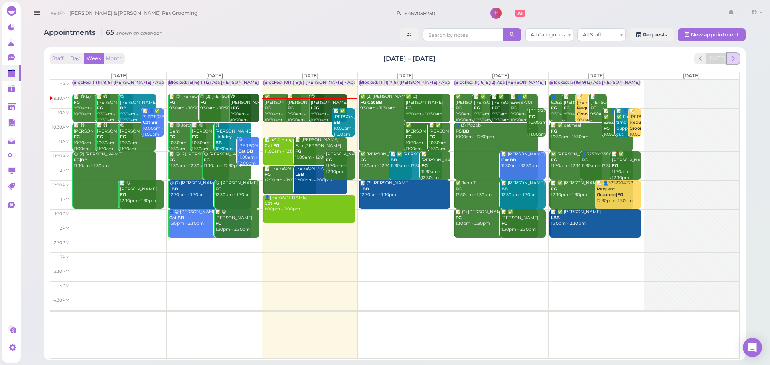
click at [735, 60] on span "next" at bounding box center [733, 59] width 8 height 8
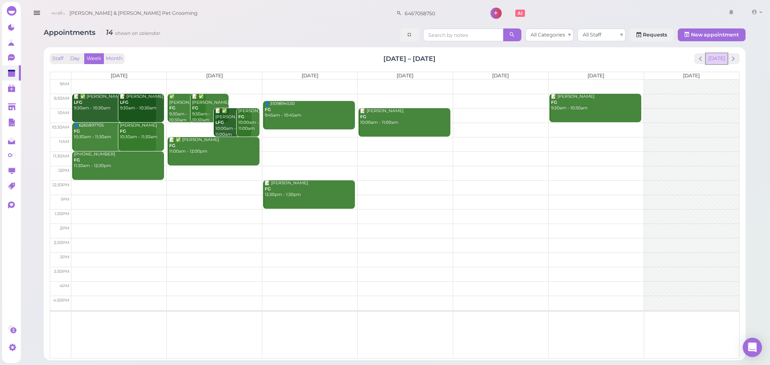
click at [716, 63] on button "[DATE]" at bounding box center [717, 58] width 22 height 11
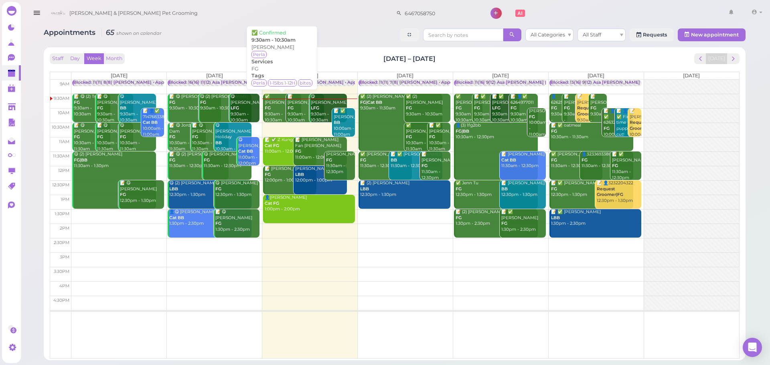
click at [268, 116] on div "✅ Shayla Oliva FG 9:30am - 10:30am" at bounding box center [282, 108] width 36 height 29
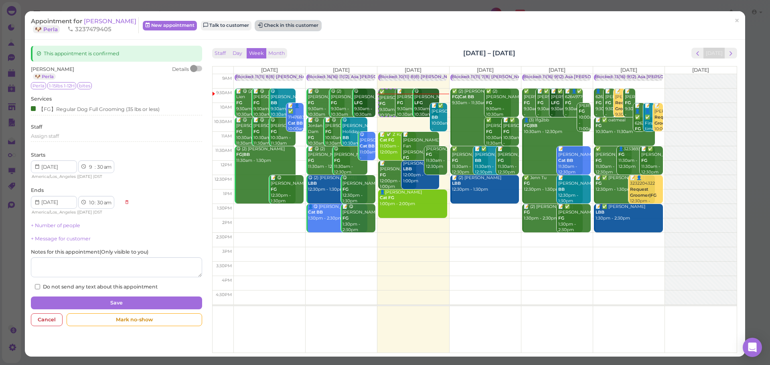
click at [271, 27] on button "Check in this customer" at bounding box center [287, 26] width 65 height 10
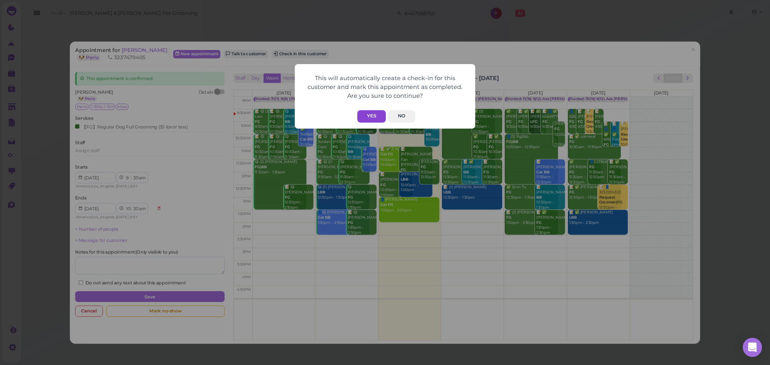
click at [368, 115] on button "Yes" at bounding box center [371, 116] width 28 height 12
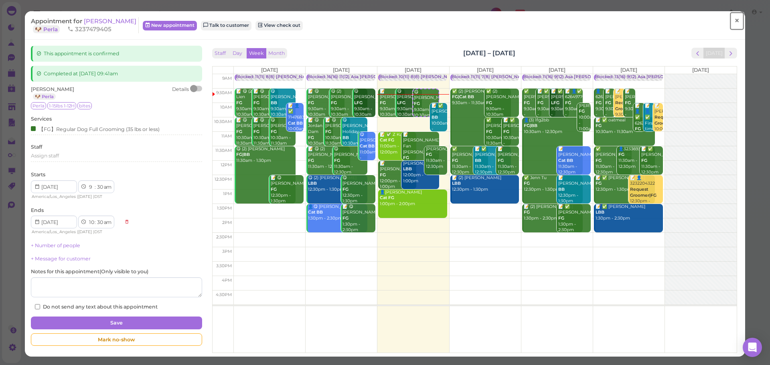
click at [734, 25] on span "×" at bounding box center [736, 20] width 5 height 11
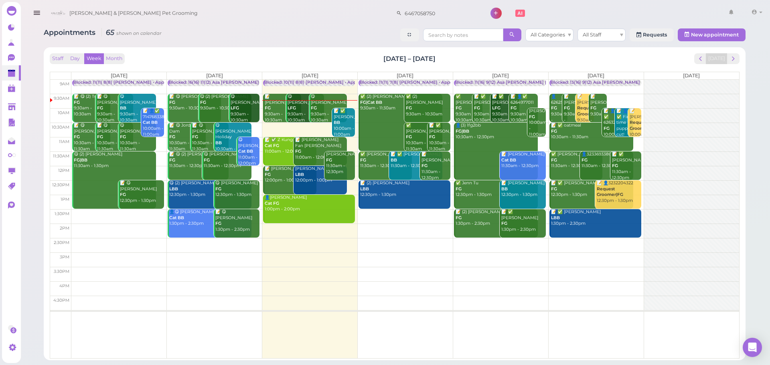
click at [307, 30] on div "Appointments 65 shown on calendar All Categories All Staff Requests New appoint…" at bounding box center [395, 35] width 702 height 15
click at [281, 107] on div "📝 Annie Fong FG 9:30am - 10:30am" at bounding box center [282, 108] width 36 height 29
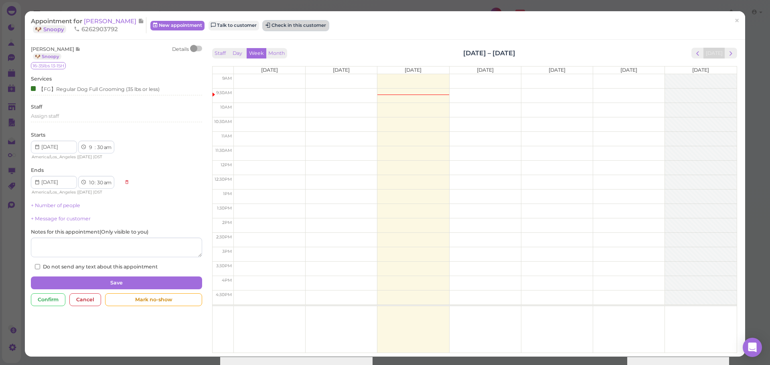
click at [281, 25] on button "Check in this customer" at bounding box center [295, 26] width 65 height 10
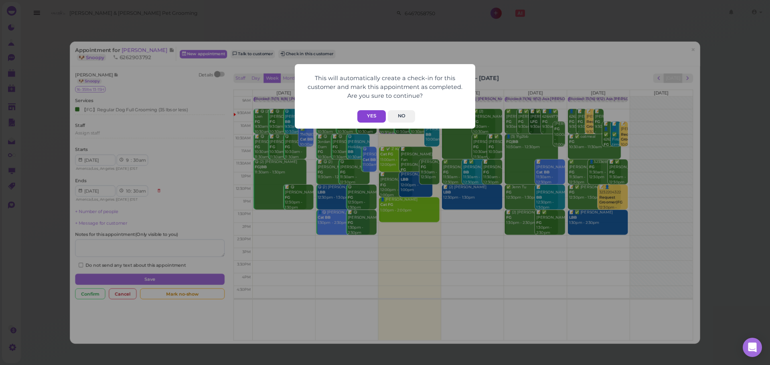
click at [375, 118] on button "Yes" at bounding box center [371, 116] width 28 height 12
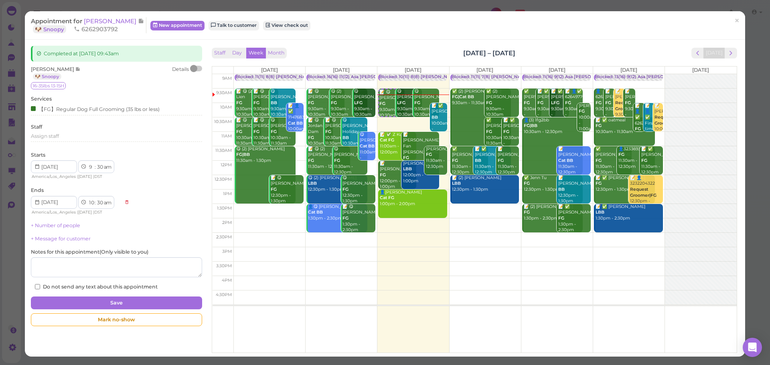
click at [579, 50] on div "Staff Day Week Month Sep 8 – 14, 2025 Today" at bounding box center [474, 53] width 525 height 11
click at [734, 16] on span "×" at bounding box center [736, 20] width 5 height 11
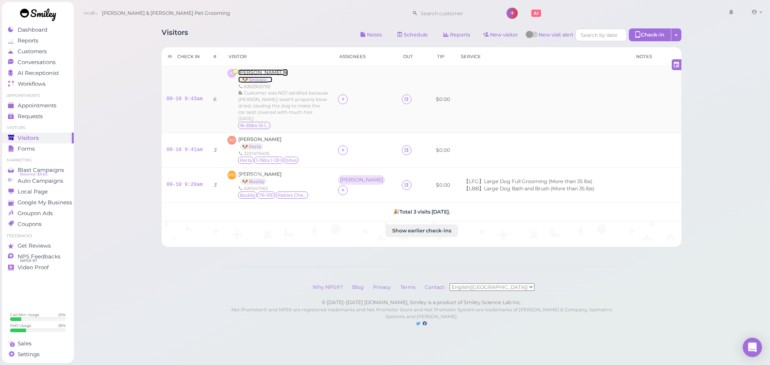
click at [249, 70] on span "[PERSON_NAME]" at bounding box center [260, 72] width 45 height 6
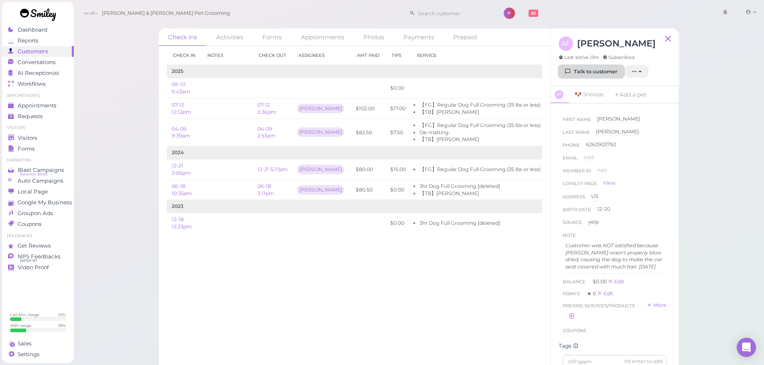
click at [607, 70] on link "Talk to customer" at bounding box center [591, 71] width 65 height 13
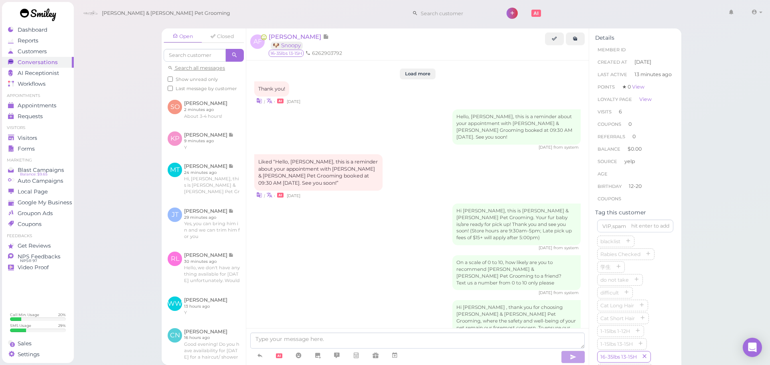
scroll to position [1129, 0]
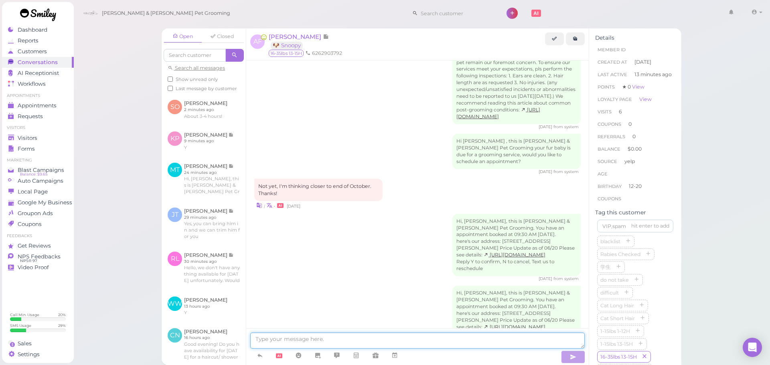
drag, startPoint x: 391, startPoint y: 336, endPoint x: 385, endPoint y: 326, distance: 11.0
click at [388, 332] on div at bounding box center [417, 346] width 342 height 37
type textarea "Hi Annie, we found fleas on Snoopy so we're going to give a flea bath today"
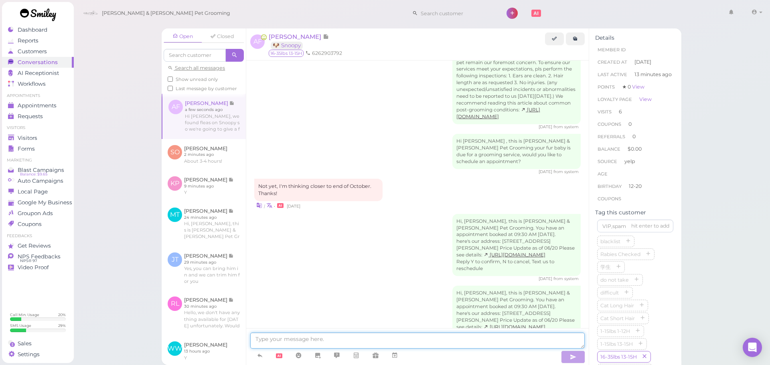
scroll to position [1155, 0]
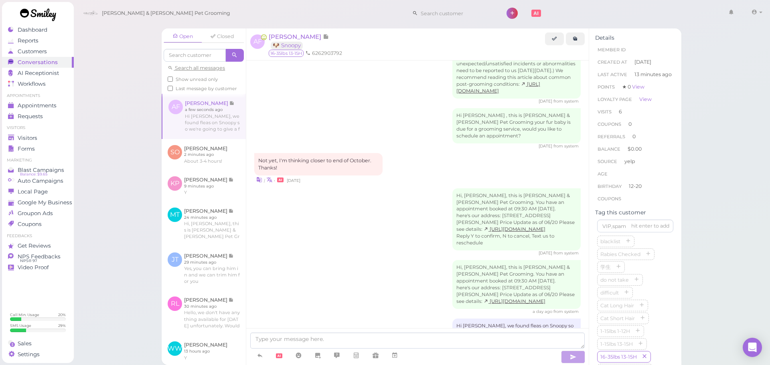
click at [110, 110] on div "Open Closed Search all messages Show unread only Last message by customer AF An…" at bounding box center [421, 182] width 697 height 365
click at [45, 141] on div "Visitors" at bounding box center [37, 138] width 58 height 7
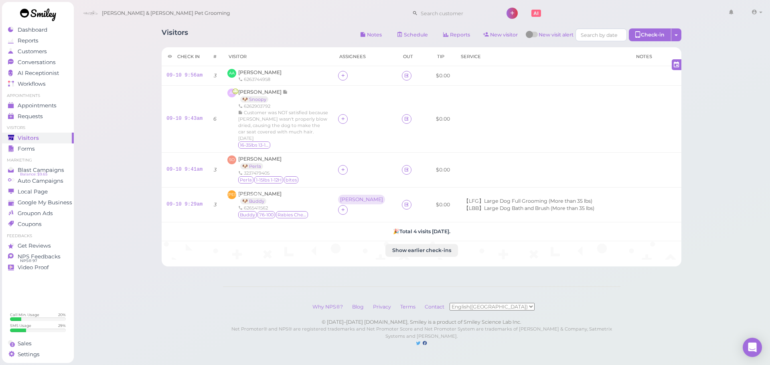
click at [110, 91] on div "Visitors Notes Schedule Reports New visitor New visit alert Check-in Customer c…" at bounding box center [421, 181] width 697 height 363
click at [288, 20] on div "Cody & Miley Pet Grooming 1 Account Billings" at bounding box center [422, 13] width 686 height 23
click at [298, 35] on div "Visitors Notes Schedule Reports New visitor New visit alert Check-in Customer c…" at bounding box center [422, 35] width 520 height 15
click at [255, 75] on span "Ana Alvarez" at bounding box center [259, 72] width 43 height 6
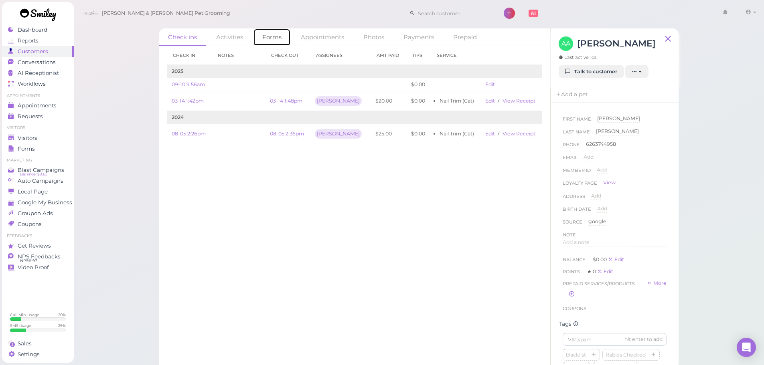
click at [271, 38] on link "Forms" at bounding box center [272, 36] width 38 height 17
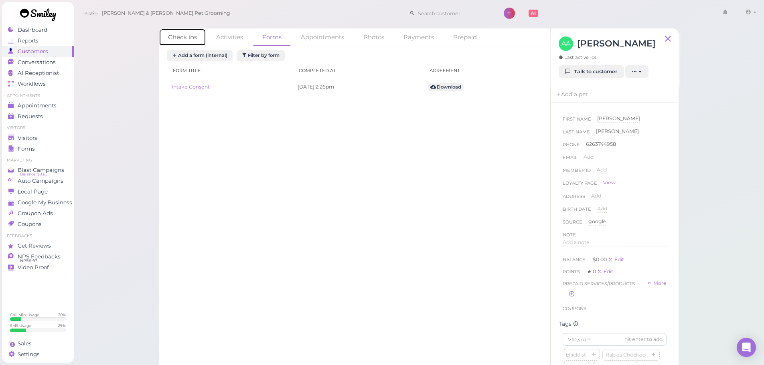
click at [179, 43] on link "Check ins" at bounding box center [182, 36] width 47 height 17
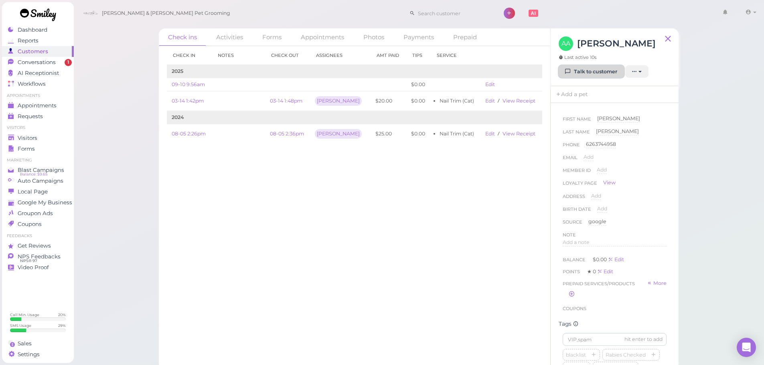
click at [585, 75] on link "Talk to customer" at bounding box center [591, 71] width 65 height 13
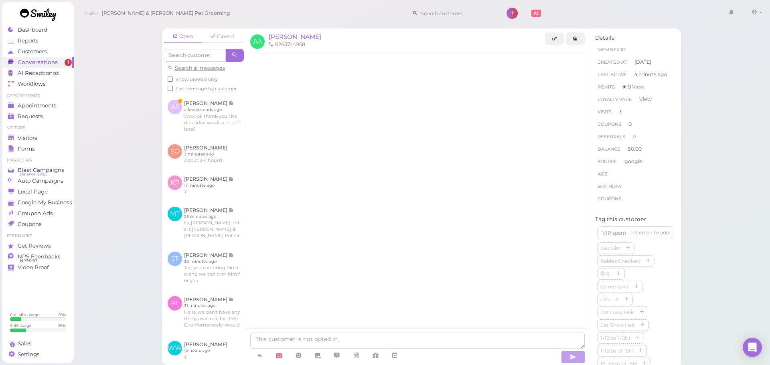
scroll to position [309, 0]
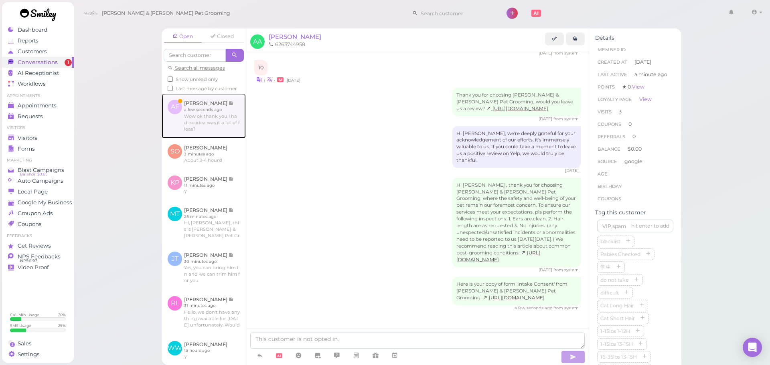
click at [196, 125] on link at bounding box center [204, 116] width 84 height 44
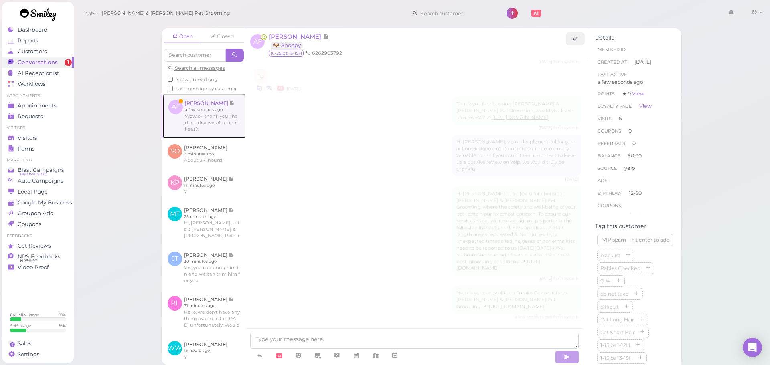
scroll to position [1123, 0]
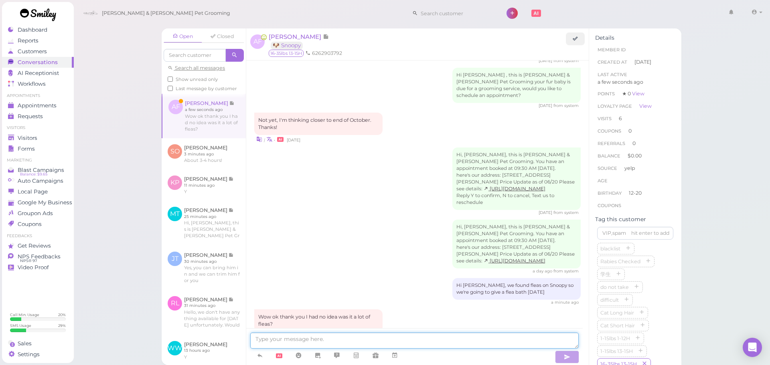
click at [300, 337] on textarea at bounding box center [414, 341] width 328 height 16
type textarea "We saw 2 of them!"
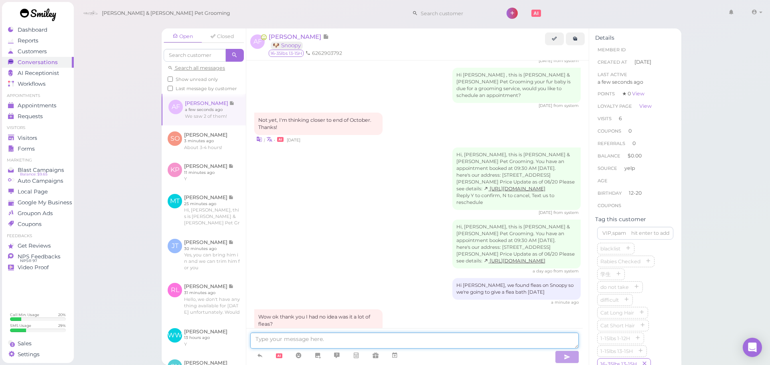
scroll to position [1141, 0]
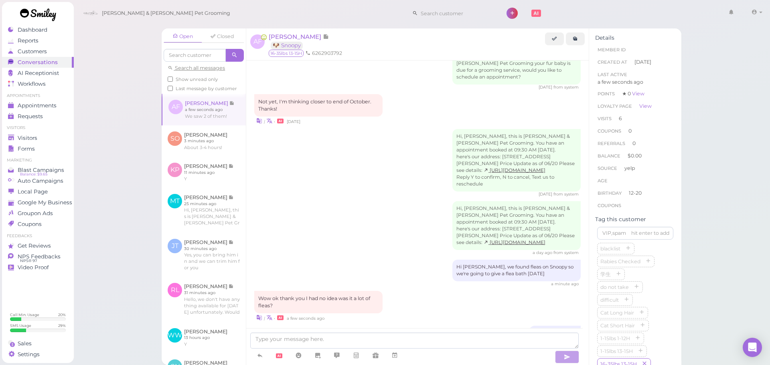
click at [397, 201] on div "Hi, Annie, this is Cody & Miley Pet Grooming. You have an appointment booked at…" at bounding box center [417, 228] width 326 height 55
click at [451, 347] on textarea at bounding box center [414, 341] width 328 height 16
click at [438, 326] on div "We saw 2 of them! a few seconds ago" at bounding box center [417, 336] width 326 height 20
click at [105, 153] on div "Open Closed Search all messages Show unread only Last message by customer AF An…" at bounding box center [421, 182] width 697 height 365
click at [55, 134] on link "Visitors" at bounding box center [38, 138] width 72 height 11
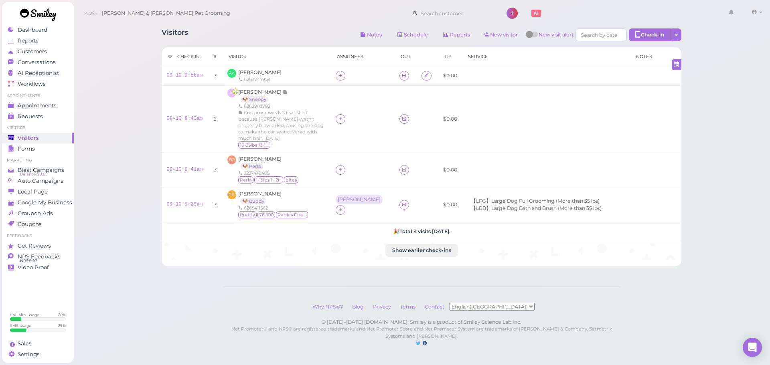
click at [254, 31] on div "Visitors Notes Schedule Reports New visitor New visit alert Check-in Customer c…" at bounding box center [422, 35] width 520 height 15
drag, startPoint x: 253, startPoint y: 31, endPoint x: 168, endPoint y: 34, distance: 84.6
click at [168, 34] on div "Visitors Notes Schedule Reports New visitor New visit alert Check-in Customer c…" at bounding box center [422, 35] width 520 height 15
click at [167, 34] on h1 "Visitors" at bounding box center [175, 35] width 26 height 15
drag, startPoint x: 168, startPoint y: 35, endPoint x: 242, endPoint y: 36, distance: 74.6
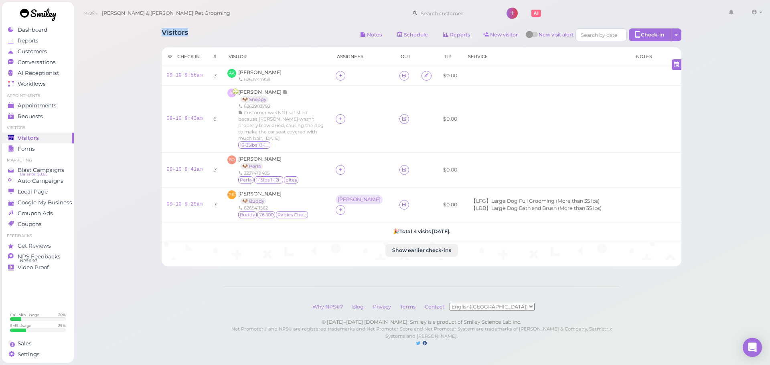
click at [243, 36] on div "Visitors Notes Schedule Reports New visitor New visit alert Check-in Customer c…" at bounding box center [421, 181] width 697 height 363
click at [242, 36] on div "Visitors Notes Schedule Reports New visitor New visit alert Check-in Customer c…" at bounding box center [422, 35] width 520 height 15
click at [339, 78] on icon at bounding box center [340, 76] width 5 height 6
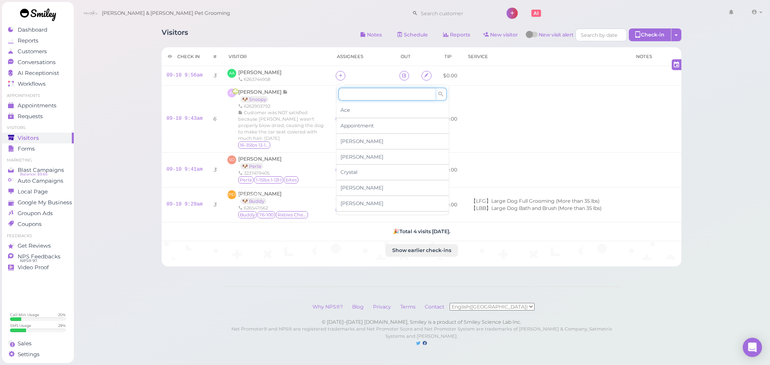
click at [355, 95] on input at bounding box center [386, 94] width 97 height 13
type input "[PERSON_NAME]"
click at [356, 108] on div "[PERSON_NAME]" at bounding box center [392, 110] width 112 height 15
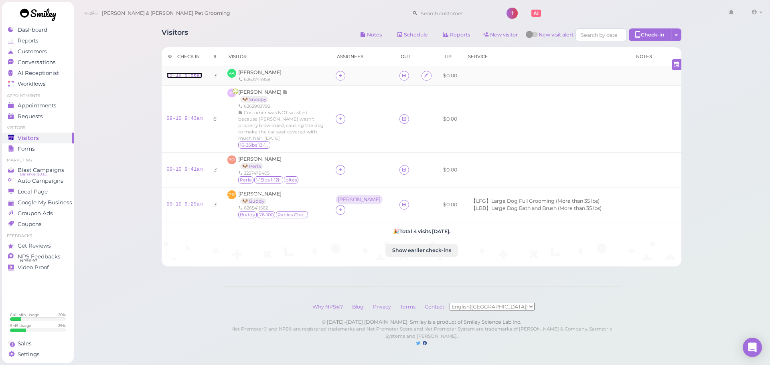
click at [196, 76] on link "09-10 9:56am" at bounding box center [184, 76] width 36 height 6
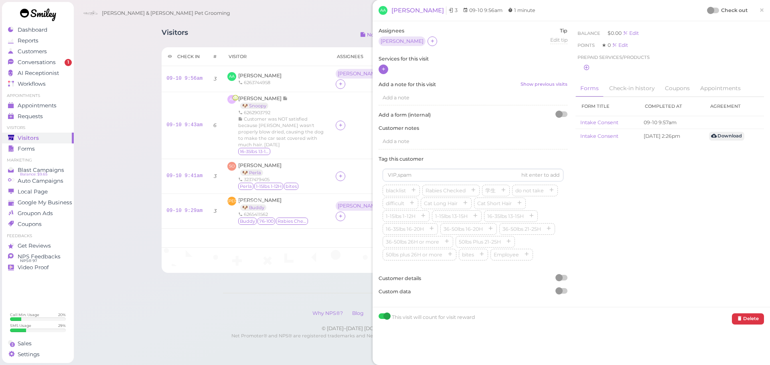
click at [386, 68] on div at bounding box center [384, 70] width 10 height 10
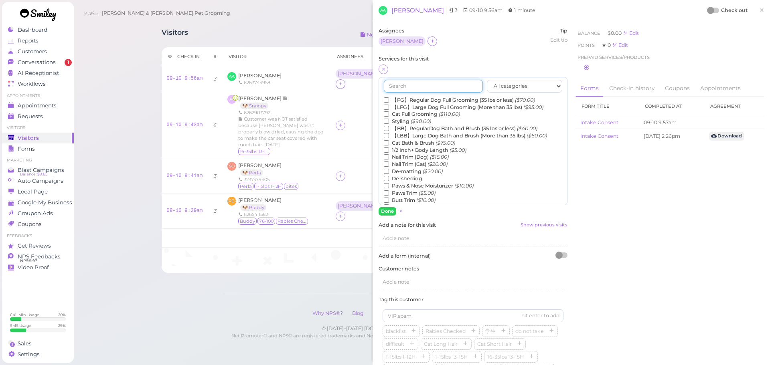
click at [417, 85] on input "text" at bounding box center [433, 86] width 99 height 13
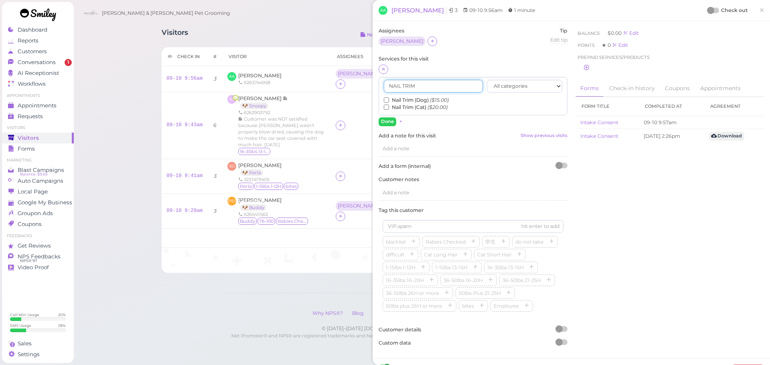
type input "NAIL TRIM"
click at [385, 109] on input "Nail Trim (Cat) ($20.00)" at bounding box center [386, 107] width 5 height 5
click at [387, 121] on button "Done" at bounding box center [388, 121] width 18 height 8
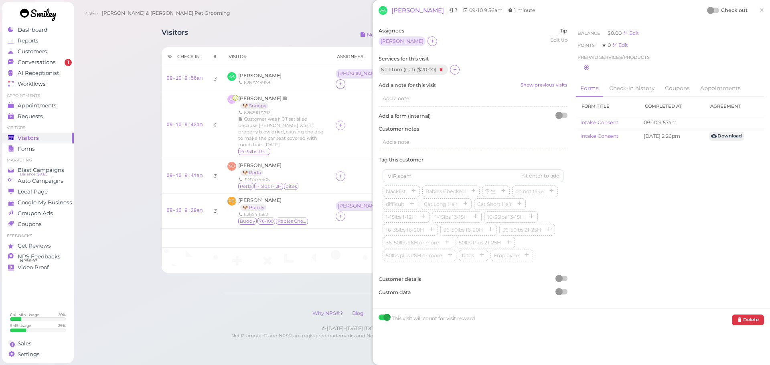
click at [637, 196] on div "Assignees Asa Tip Edit tip 0 Services for this visit Nail Trim (Cat) ( $20.00 )" at bounding box center [571, 164] width 393 height 275
click at [685, 226] on div "Assignees Asa Tip Edit tip 0 Services for this visit Nail Trim (Cat) ( $20.00 )" at bounding box center [571, 164] width 393 height 275
click at [754, 10] on link "×" at bounding box center [761, 10] width 15 height 19
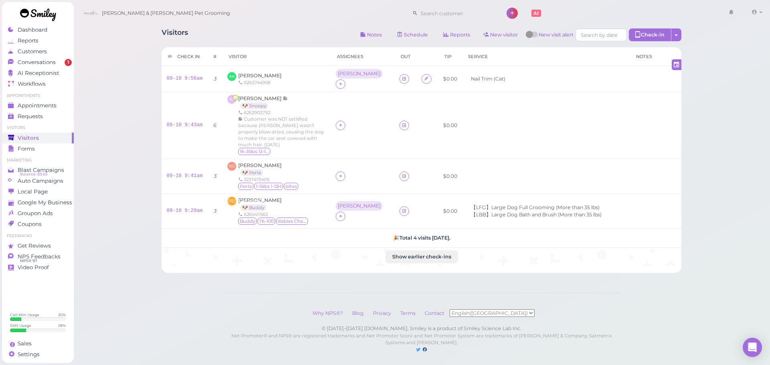
click at [305, 38] on div "Visitors Notes Schedule Reports New visitor New visit alert Check-in Customer c…" at bounding box center [422, 35] width 520 height 15
click at [316, 35] on div "Visitors Notes Schedule Reports New visitor New visit alert Check-in Customer c…" at bounding box center [422, 35] width 520 height 15
click at [281, 32] on div "Visitors Notes Schedule Reports New visitor New visit alert Check-in Customer c…" at bounding box center [422, 35] width 520 height 15
click at [401, 76] on icon at bounding box center [403, 79] width 5 height 6
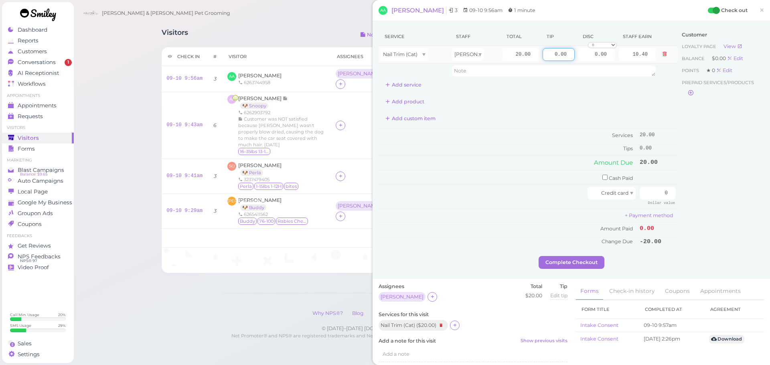
click at [543, 56] on input "0.00" at bounding box center [559, 54] width 32 height 13
type input "5.00"
click at [537, 167] on td "Amount Due" at bounding box center [508, 163] width 259 height 14
click at [646, 194] on input "0" at bounding box center [658, 193] width 36 height 13
type input "20"
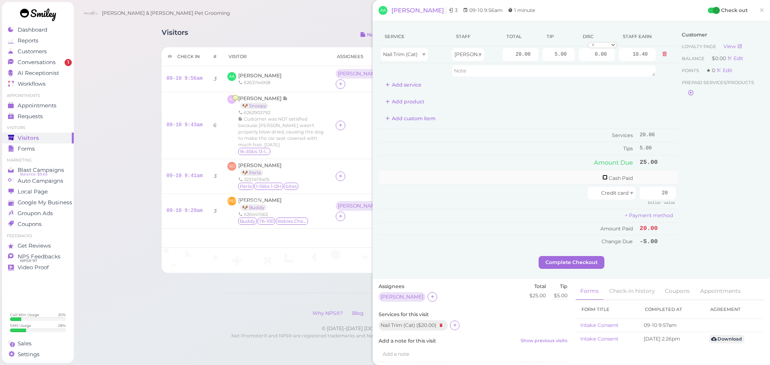
click at [602, 179] on input "checkbox" at bounding box center [604, 177] width 5 height 5
checkbox input "true"
click at [652, 182] on input "0" at bounding box center [658, 178] width 36 height 13
click at [693, 183] on div "Customer Loyalty page View Balance $0.00 Edit Points ★ 0 Edit Prepaid services/…" at bounding box center [721, 142] width 86 height 231
click at [648, 180] on input "50" at bounding box center [658, 178] width 36 height 13
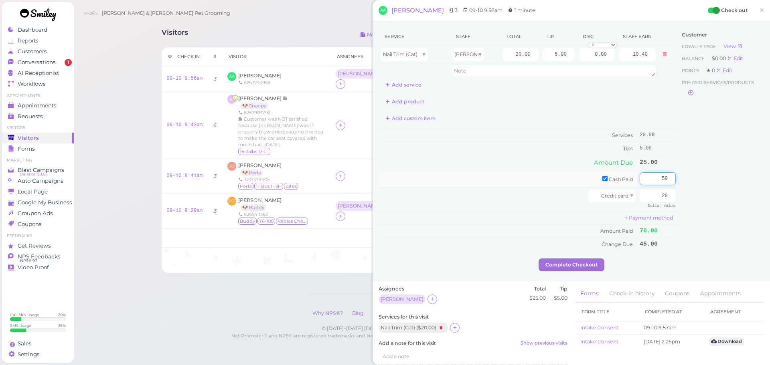
type input "0"
type input "5"
click at [687, 216] on div "Customer Loyalty page View Balance $0.00 Edit Points ★ 0 Edit Prepaid services/…" at bounding box center [721, 142] width 86 height 231
click at [573, 265] on button "Complete Checkout" at bounding box center [572, 265] width 66 height 13
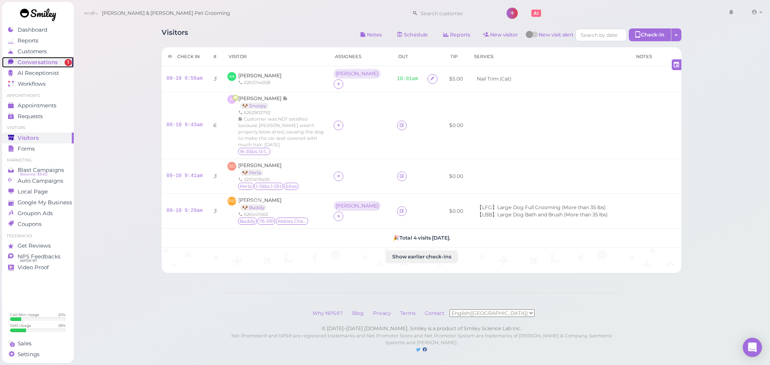
click at [27, 62] on span "Conversations" at bounding box center [38, 62] width 40 height 7
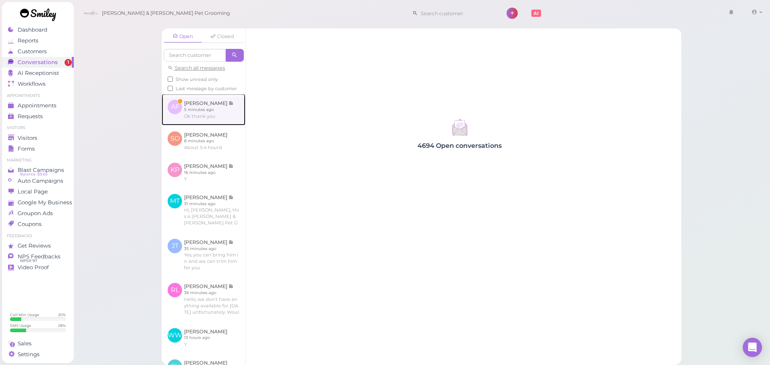
click at [233, 124] on link at bounding box center [204, 109] width 84 height 31
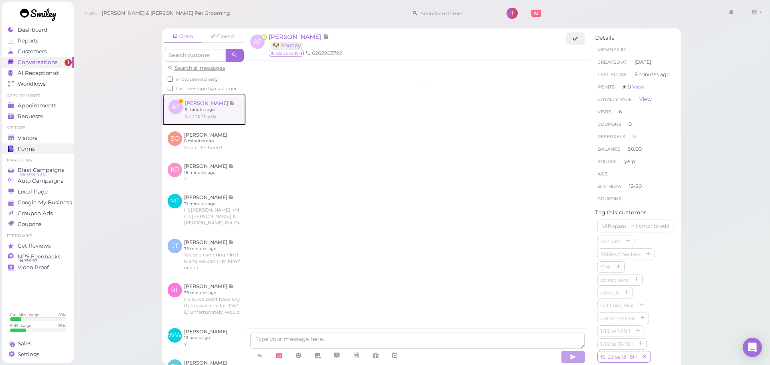
scroll to position [1081, 0]
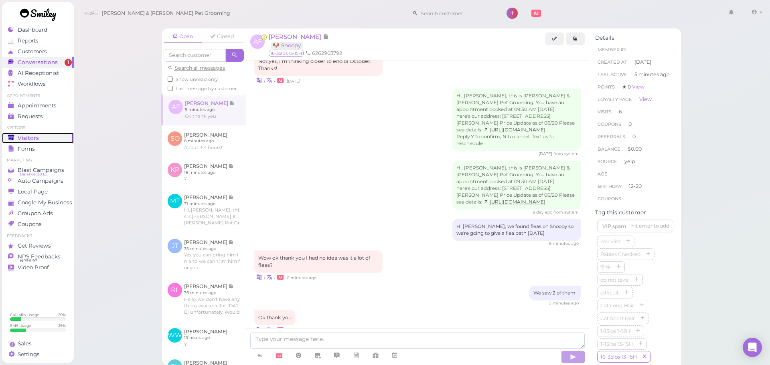
click at [25, 141] on span "Visitors" at bounding box center [28, 138] width 21 height 7
